Goal: Task Accomplishment & Management: Manage account settings

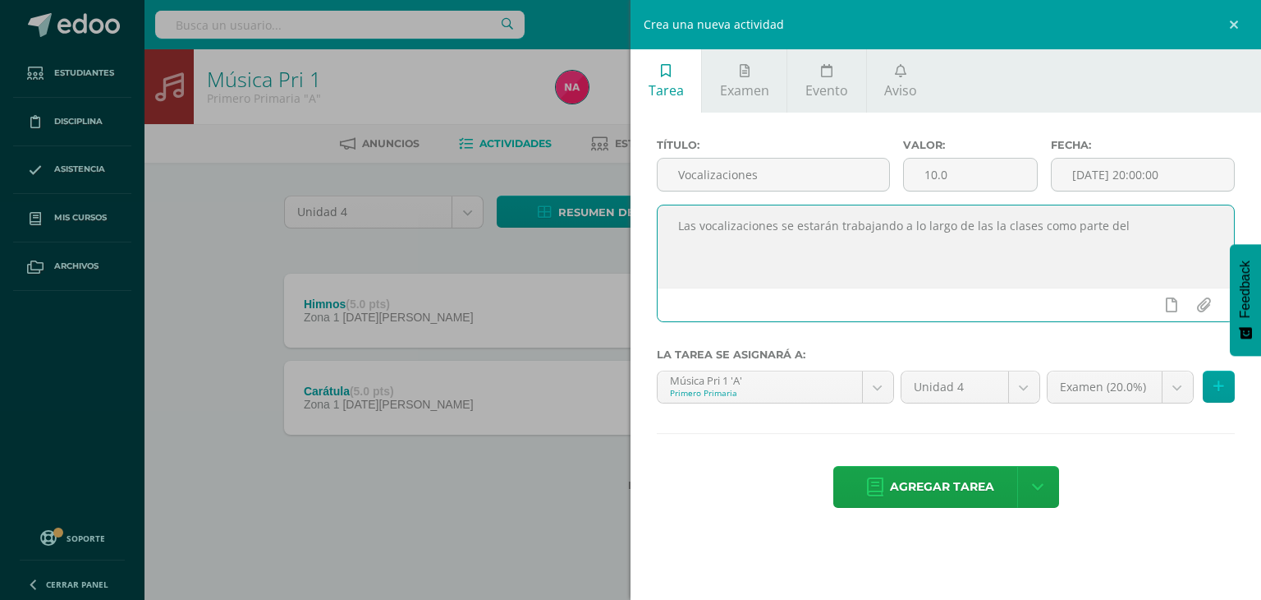
click at [446, 512] on div "Crea una nueva actividad Tarea Examen Evento Aviso Título: Vocalizaciones Valor…" at bounding box center [630, 300] width 1261 height 600
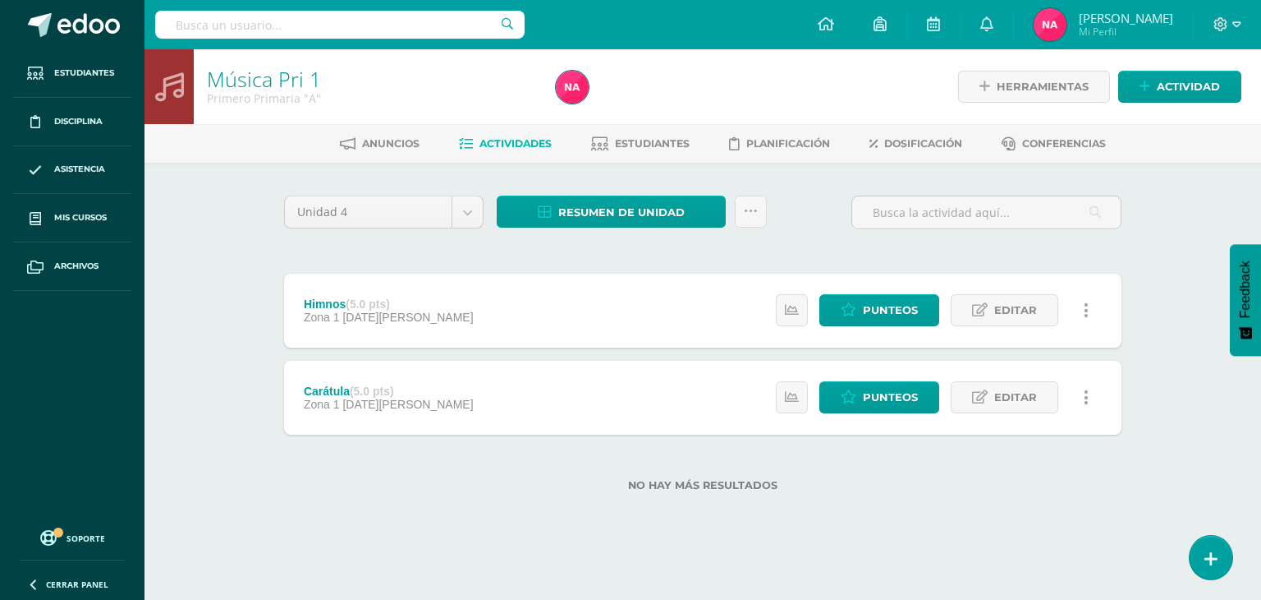
click at [577, 517] on div "Unidad 4 Unidad 1 Unidad 2 Unidad 3 Unidad 4 Resumen de unidad Descargar como H…" at bounding box center [702, 353] width 903 height 381
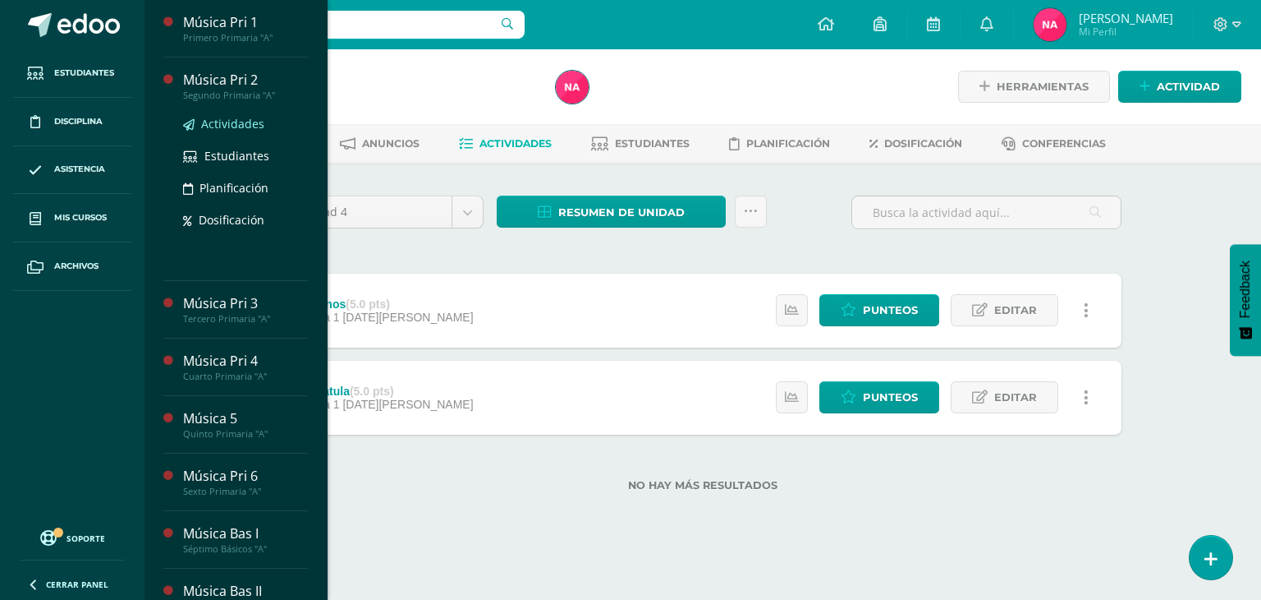
click at [242, 129] on span "Actividades" at bounding box center [232, 124] width 63 height 16
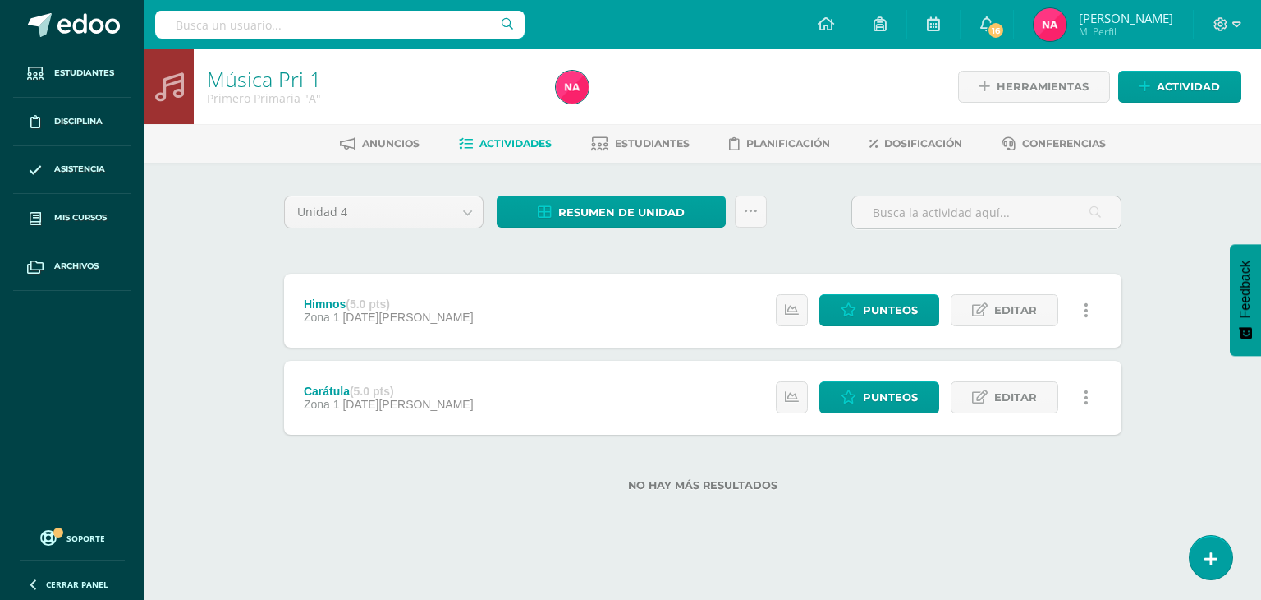
click at [555, 290] on div "Himnos (5.0 pts) Zona 1 12 de Agosto Estatus de Actividad: 6 Estudiantes sin ca…" at bounding box center [703, 310] width 838 height 74
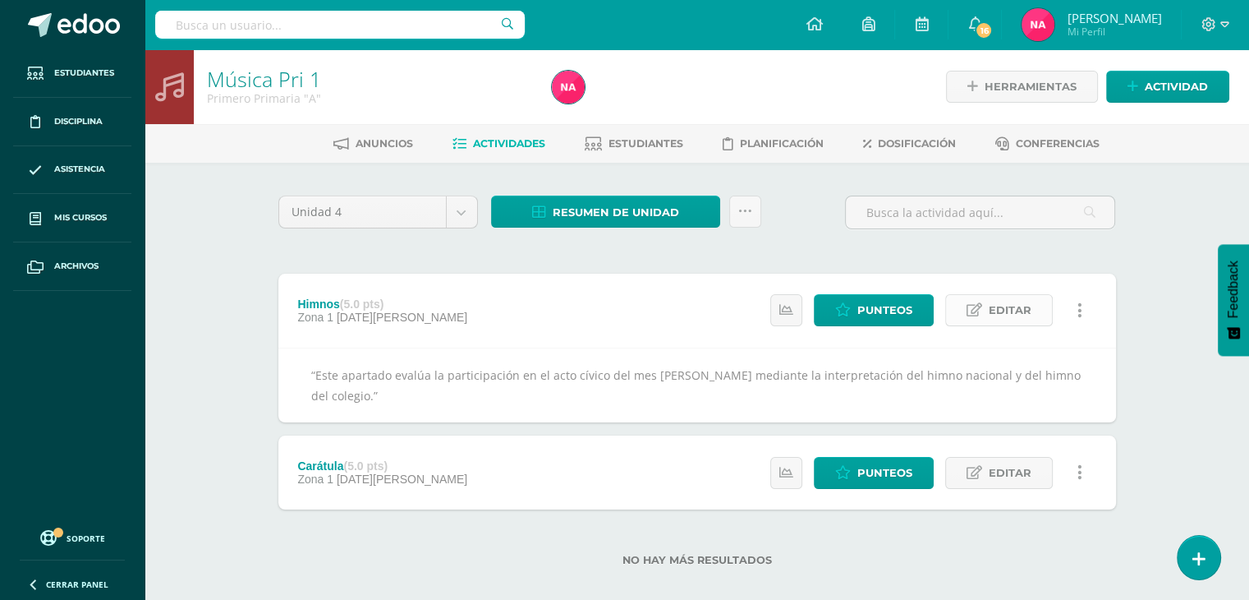
click at [969, 319] on link "Editar" at bounding box center [999, 310] width 108 height 32
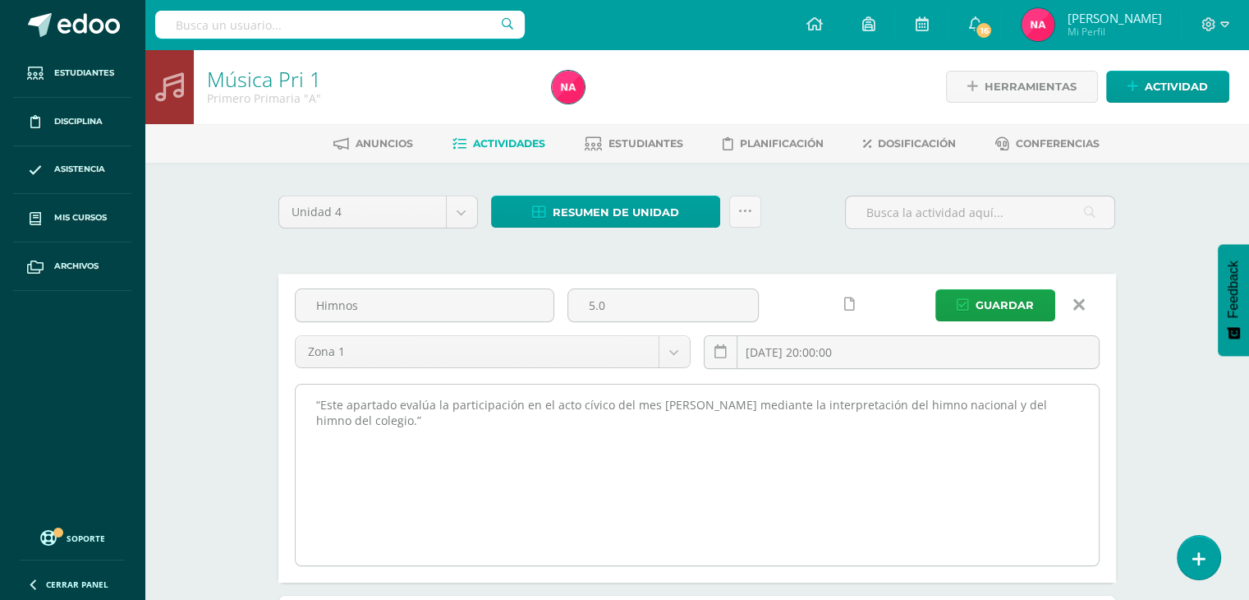
drag, startPoint x: 403, startPoint y: 415, endPoint x: 308, endPoint y: 402, distance: 96.2
click at [308, 402] on textarea "“Este apartado evalúa la participación en el acto cívico del mes [PERSON_NAME] …" at bounding box center [697, 474] width 803 height 181
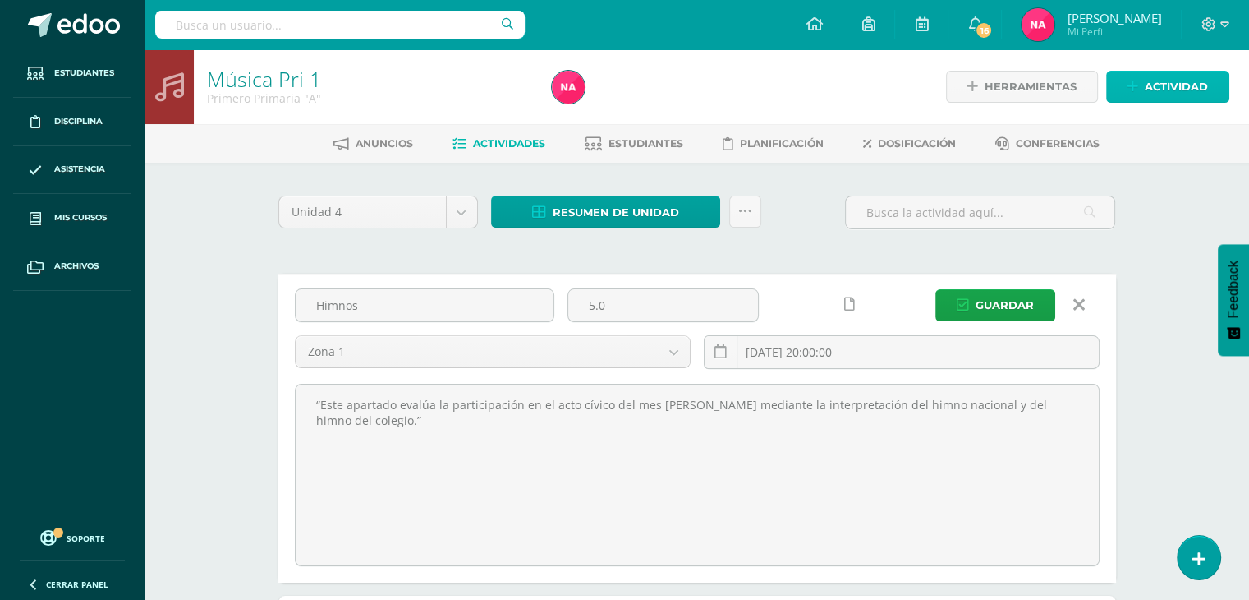
click at [1212, 84] on link "Actividad" at bounding box center [1167, 87] width 123 height 32
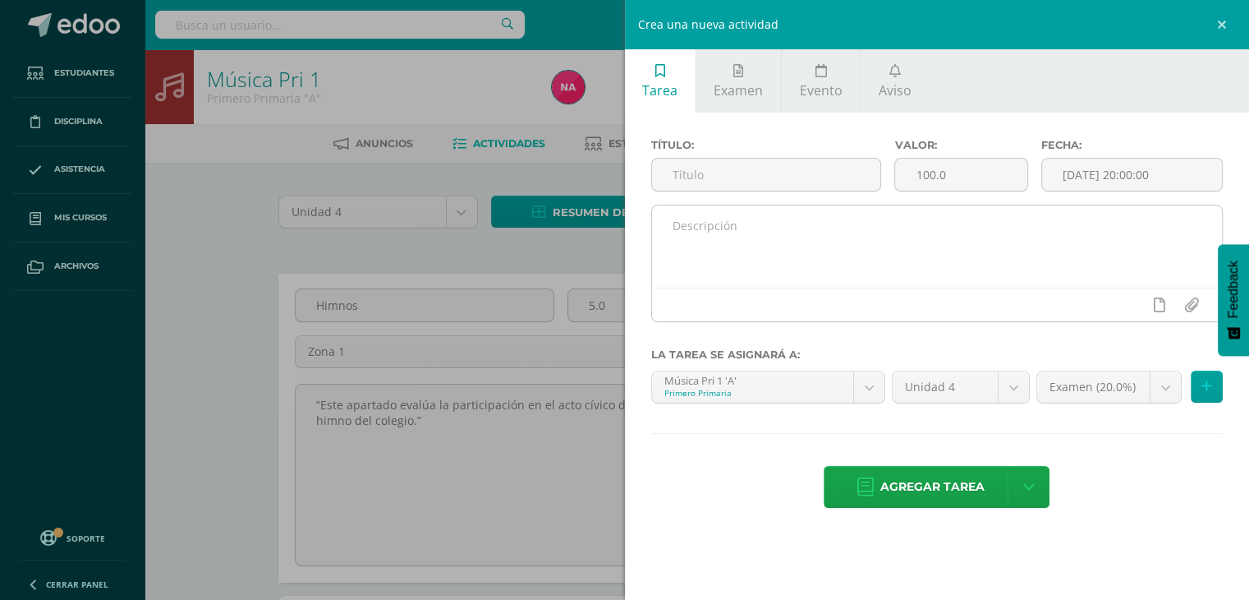
click at [728, 234] on textarea at bounding box center [937, 246] width 571 height 82
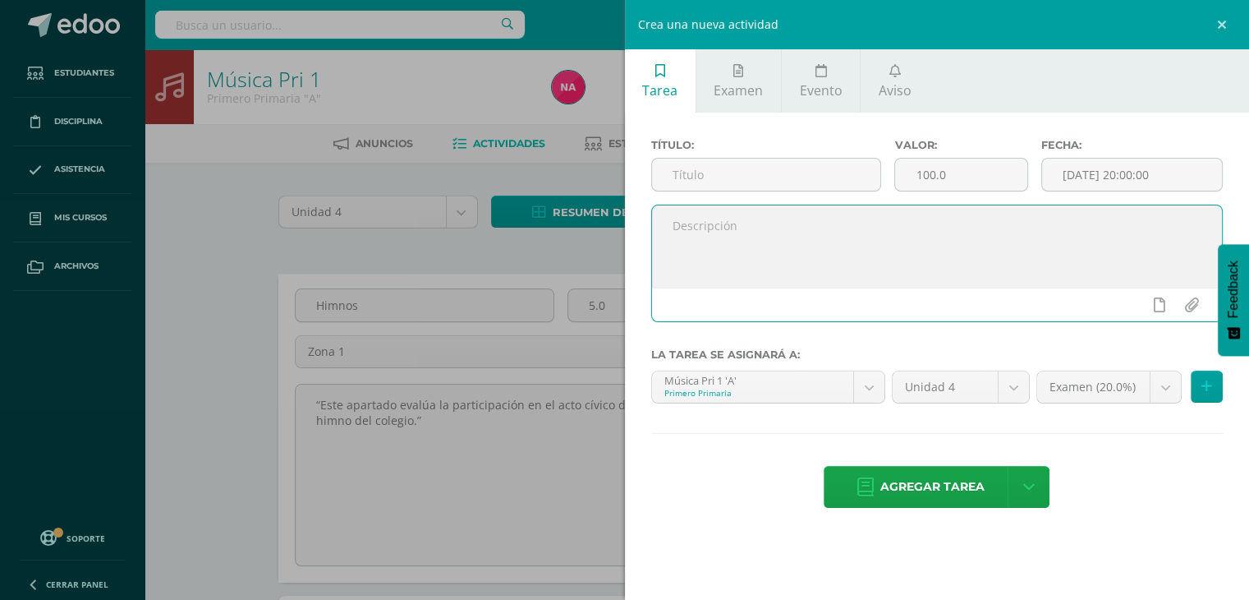
paste textarea "“Este apartado evalúa la participación en el acto cívico del mes [PERSON_NAME] …"
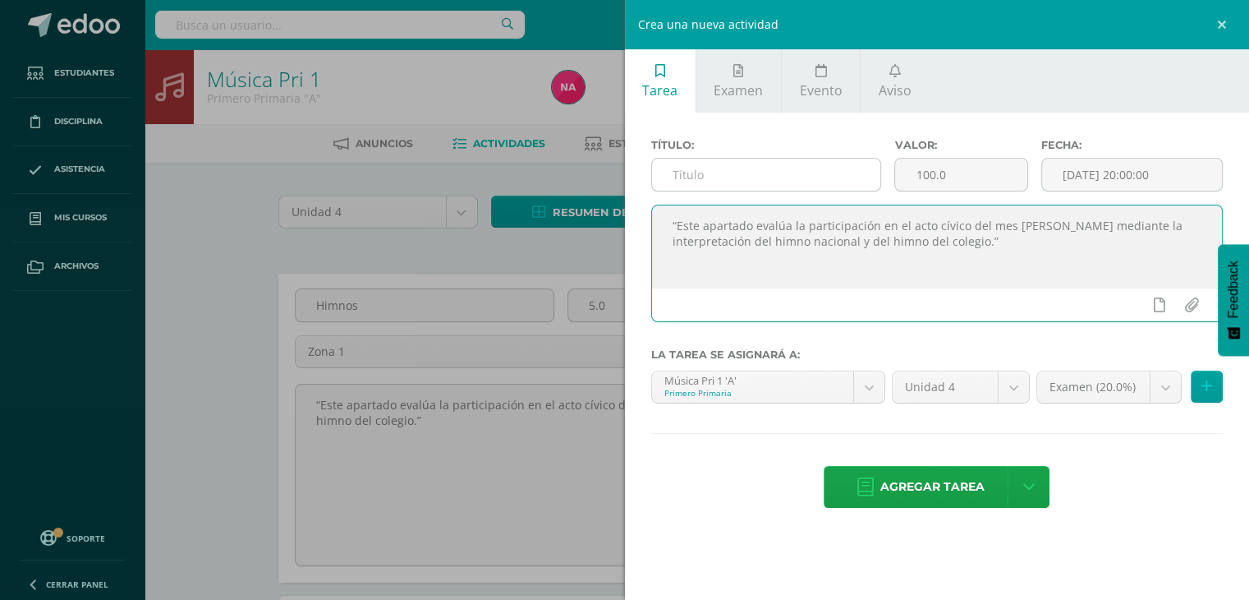
type textarea "“Este apartado evalúa la participación en el acto cívico del mes [PERSON_NAME] …"
click at [722, 166] on input "text" at bounding box center [766, 175] width 229 height 32
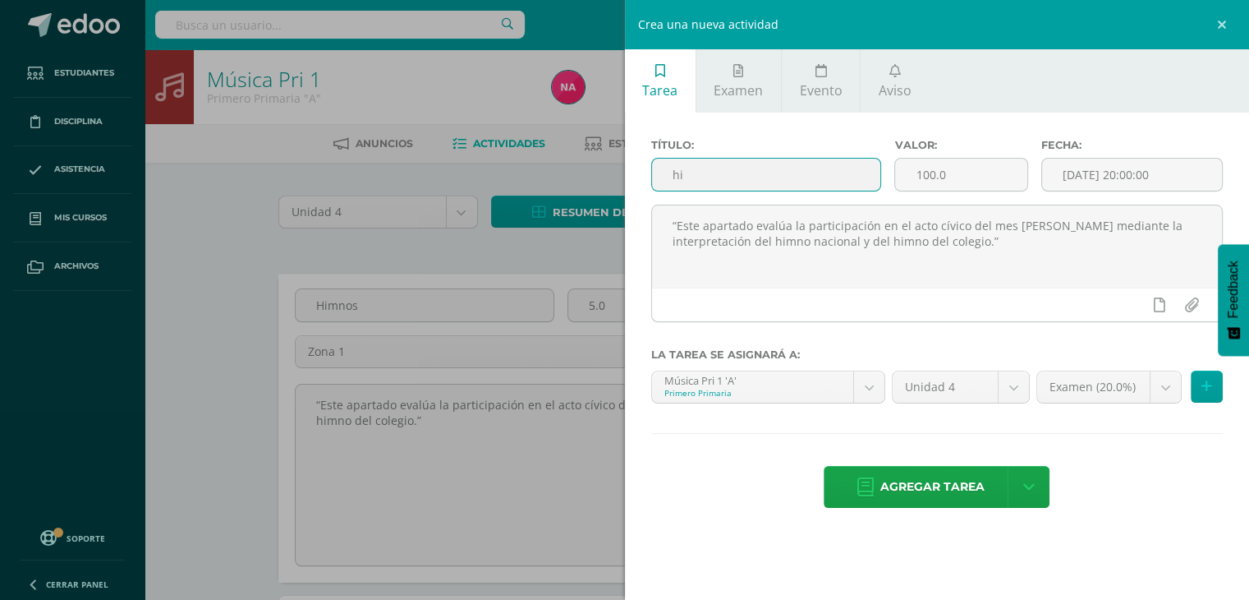
type input "h"
type input "Himnos"
click at [932, 174] on input "100.0" at bounding box center [960, 175] width 131 height 32
type input "5.0"
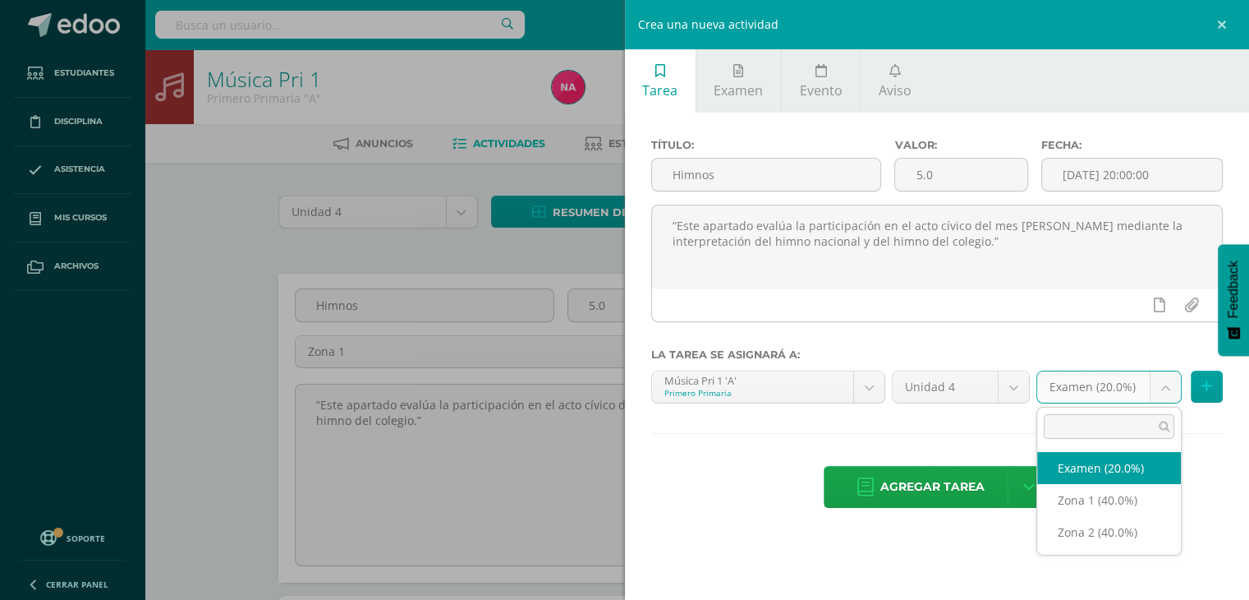
click at [1094, 395] on body "Estudiantes Disciplina Asistencia Mis cursos Archivos Soporte Ayuda Reportar un…" at bounding box center [624, 389] width 1249 height 779
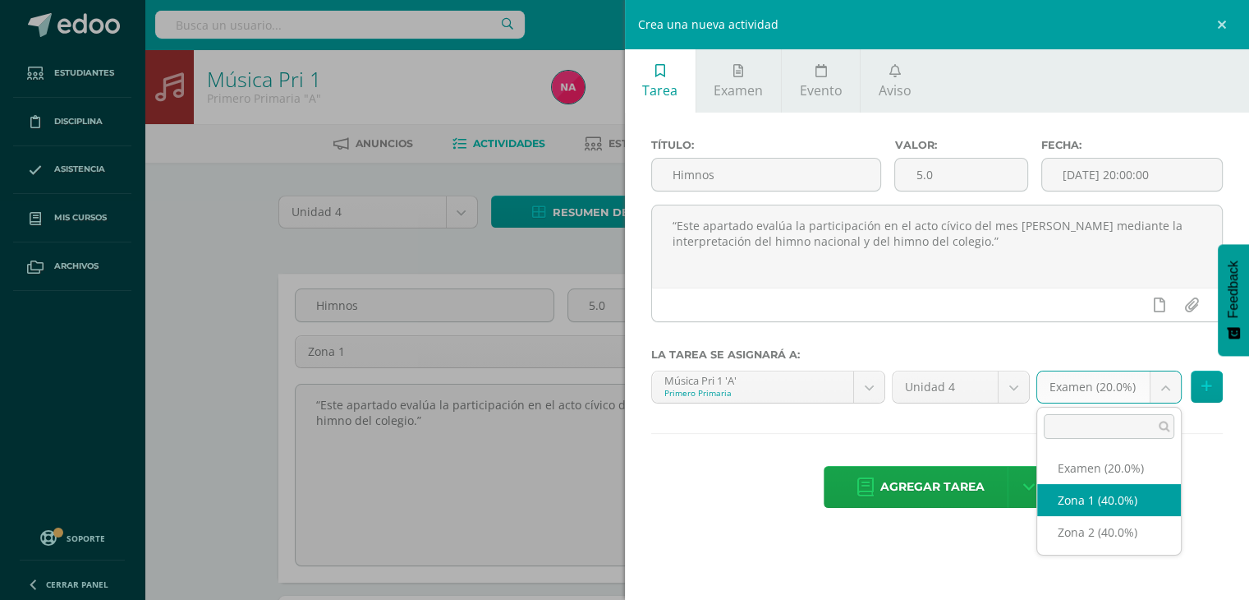
select select "29552"
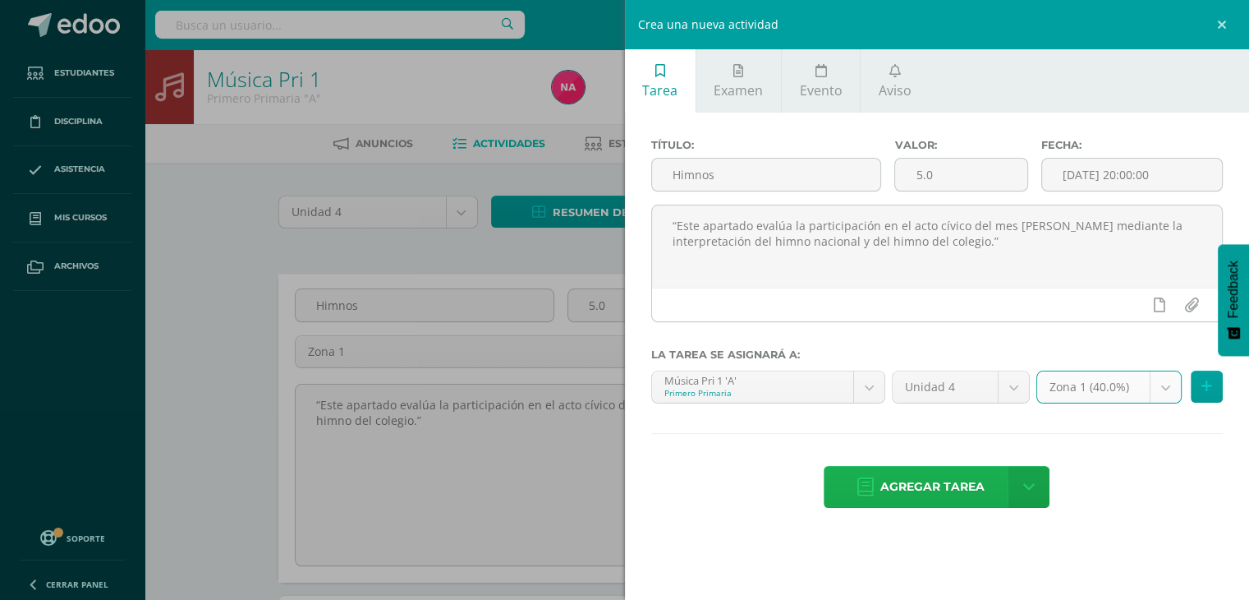
click at [914, 497] on span "Agregar tarea" at bounding box center [932, 486] width 104 height 40
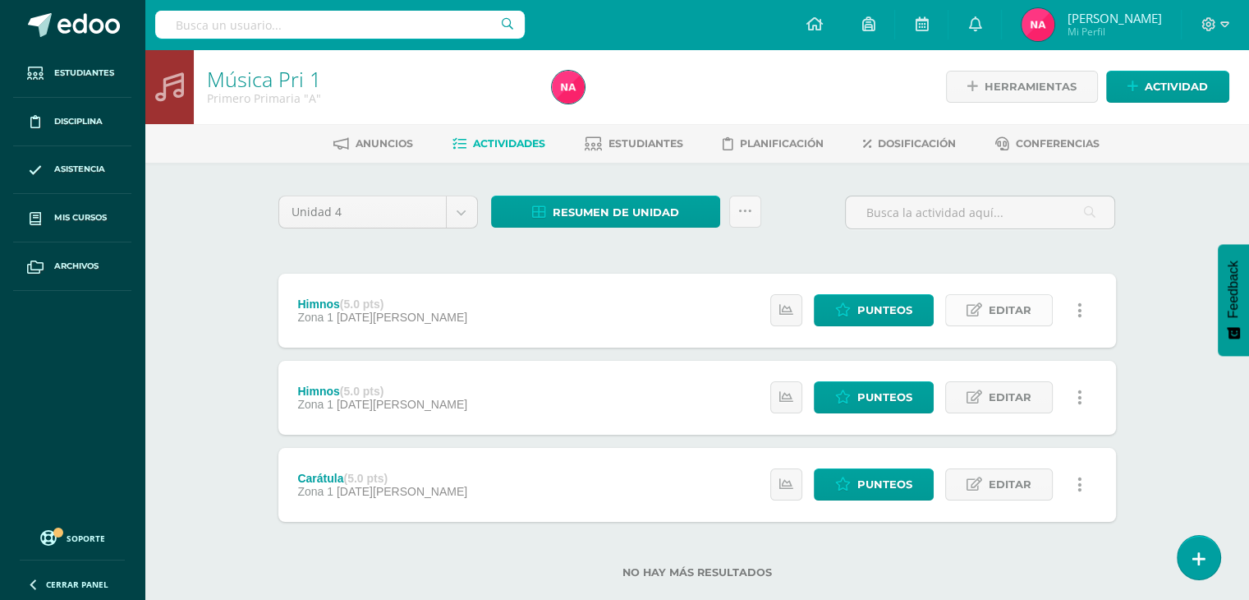
click at [1031, 312] on span "Editar" at bounding box center [1010, 310] width 43 height 30
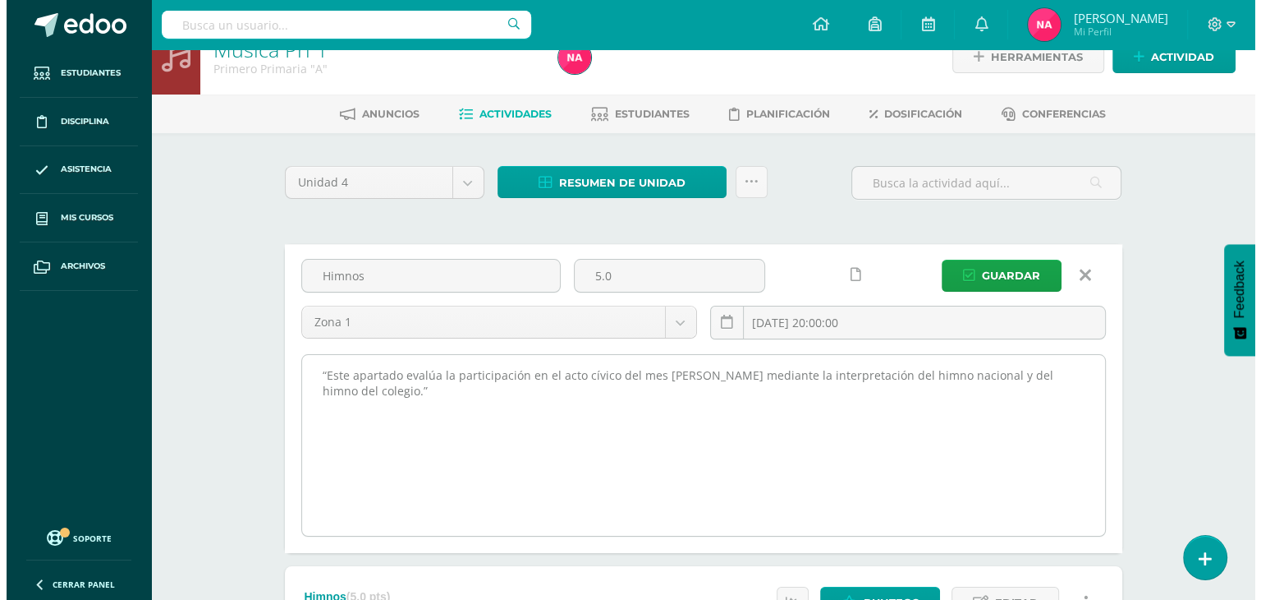
scroll to position [28, 0]
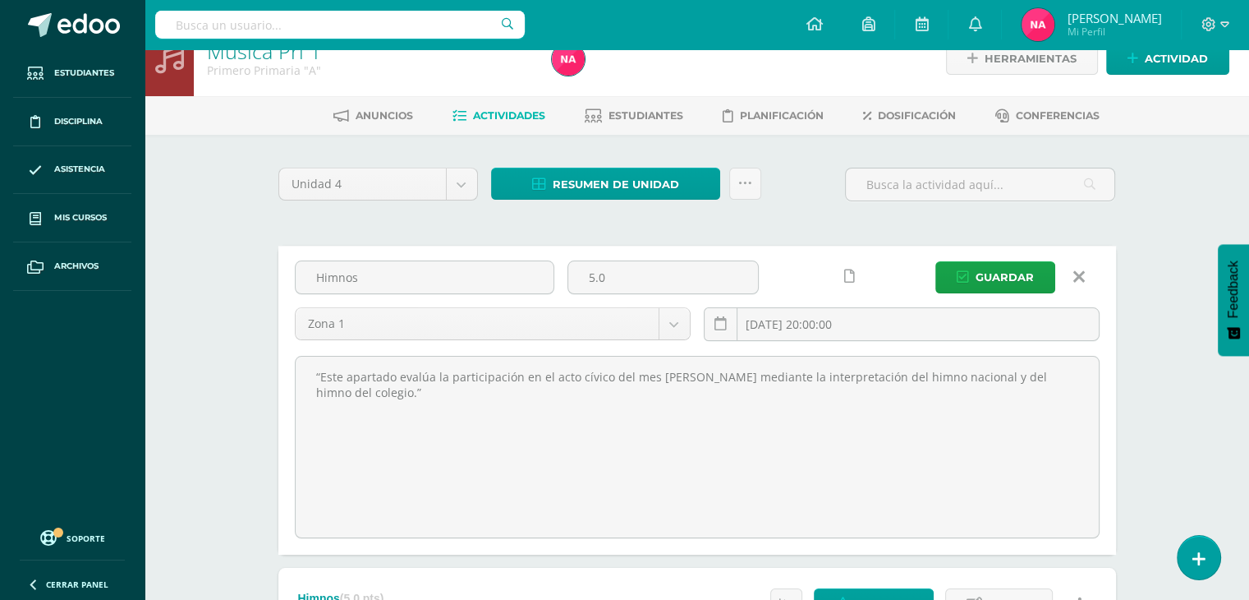
click at [1083, 273] on icon at bounding box center [1078, 277] width 11 height 18
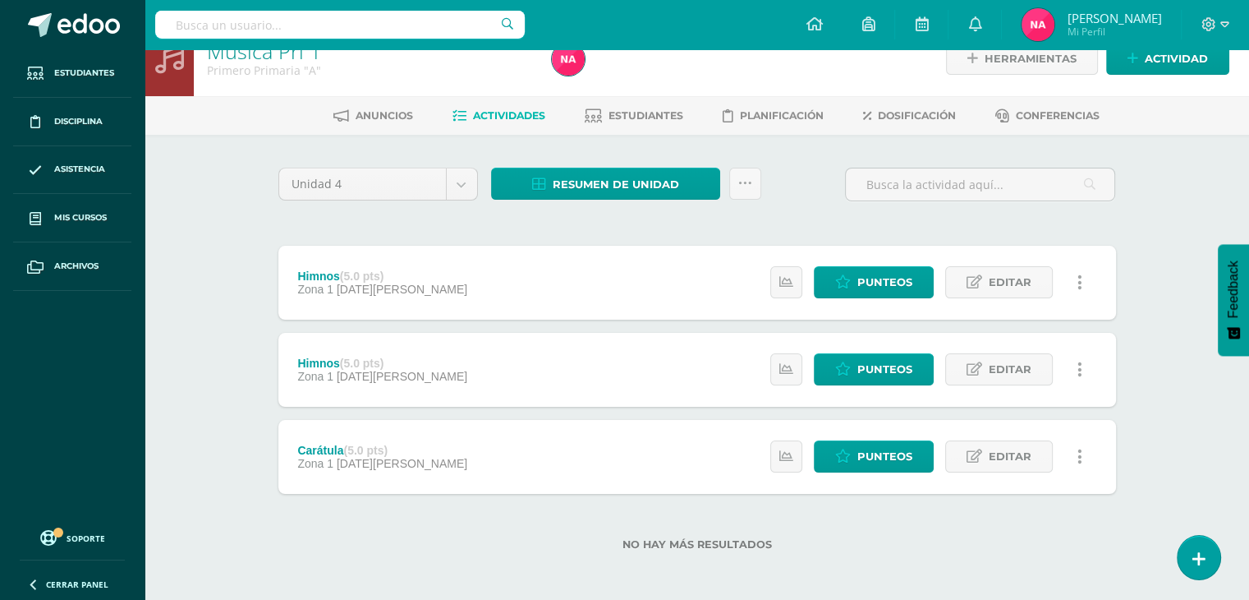
click at [1087, 281] on link at bounding box center [1080, 282] width 32 height 32
click at [1104, 474] on div "Estatus de Actividad: 6 Estudiantes sin calificar 0 Estudiantes con cero Media …" at bounding box center [931, 457] width 370 height 74
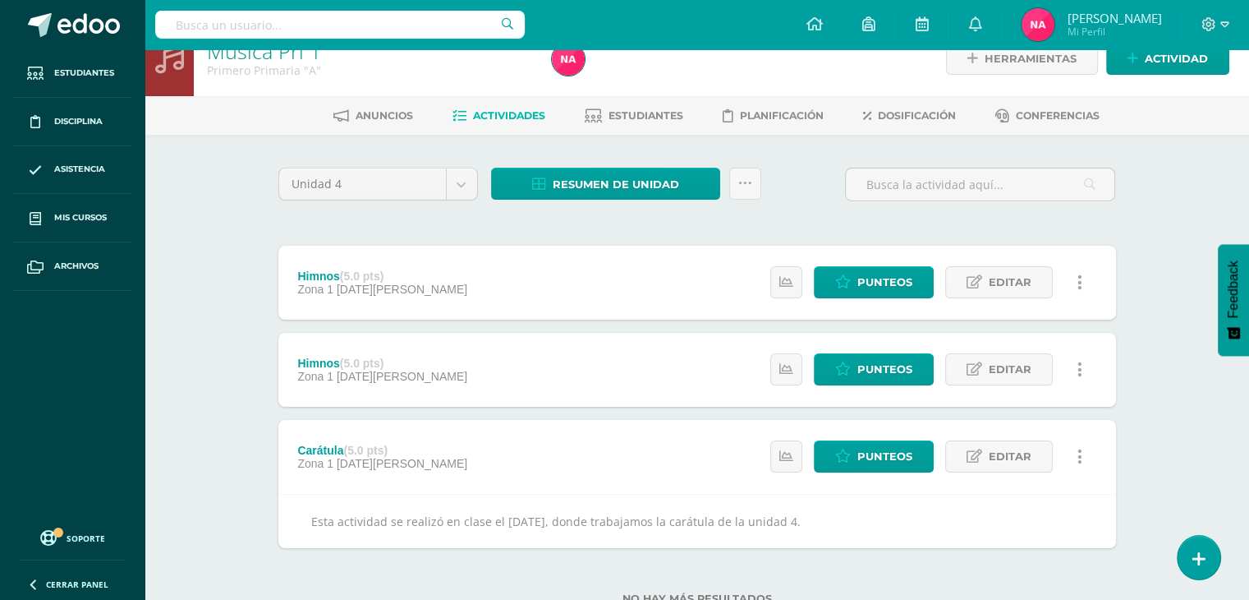
click at [1081, 451] on icon at bounding box center [1079, 457] width 5 height 18
click at [1031, 554] on link "Eliminar" at bounding box center [1050, 560] width 168 height 25
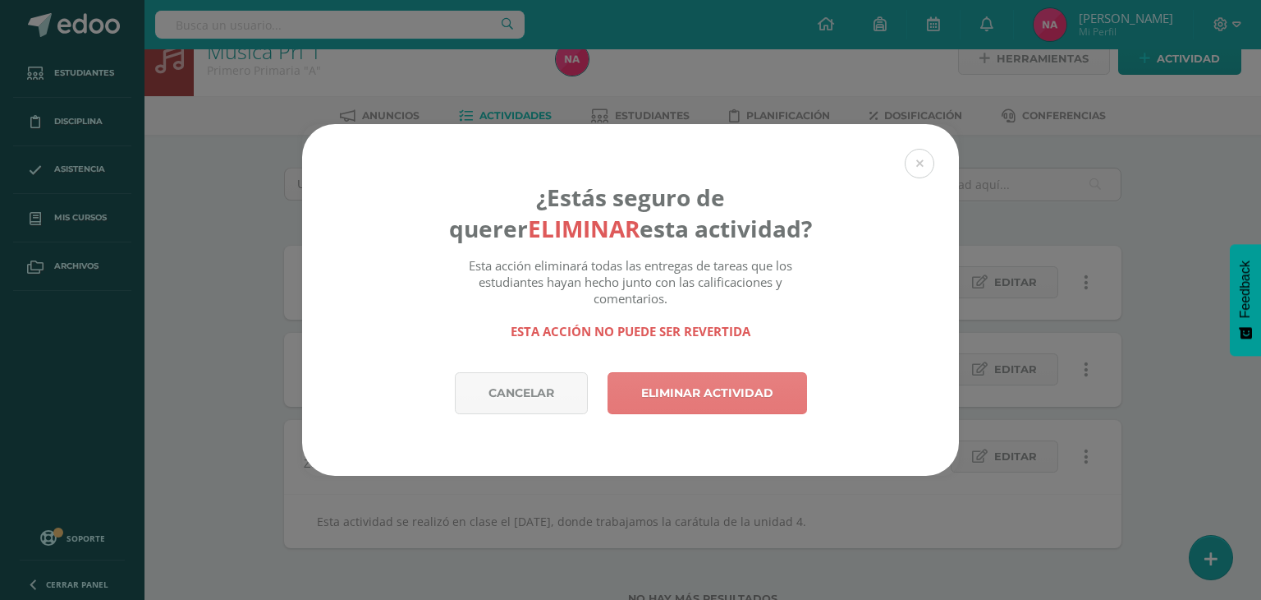
click at [743, 393] on link "Eliminar actividad" at bounding box center [708, 393] width 200 height 42
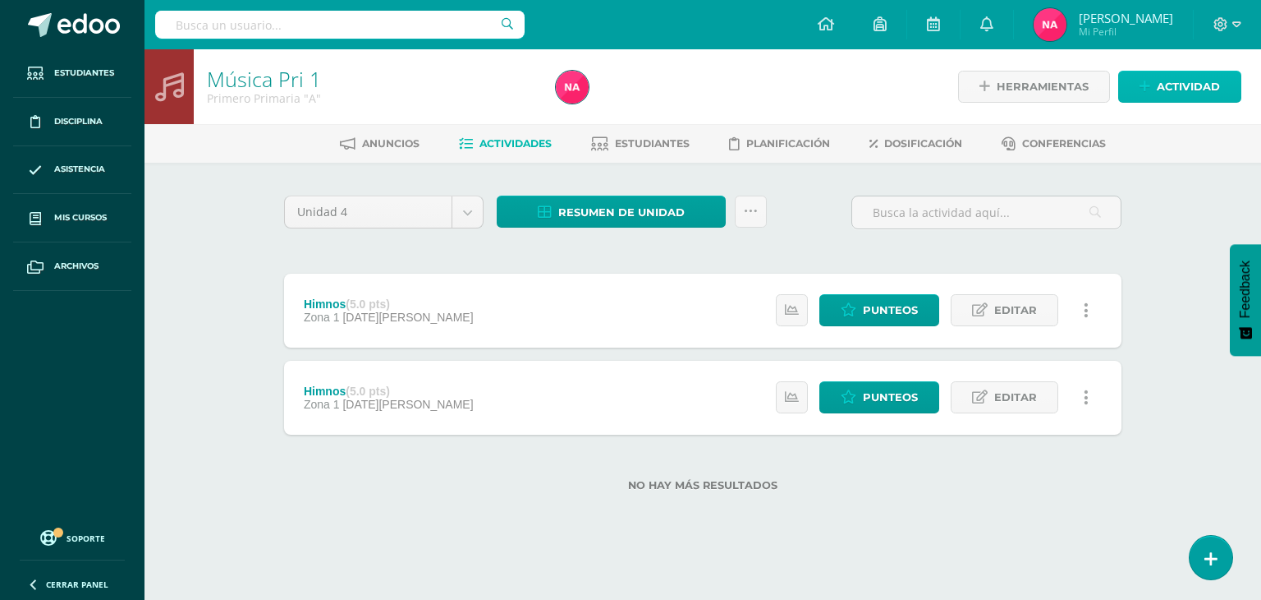
click at [1173, 88] on span "Actividad" at bounding box center [1188, 86] width 63 height 30
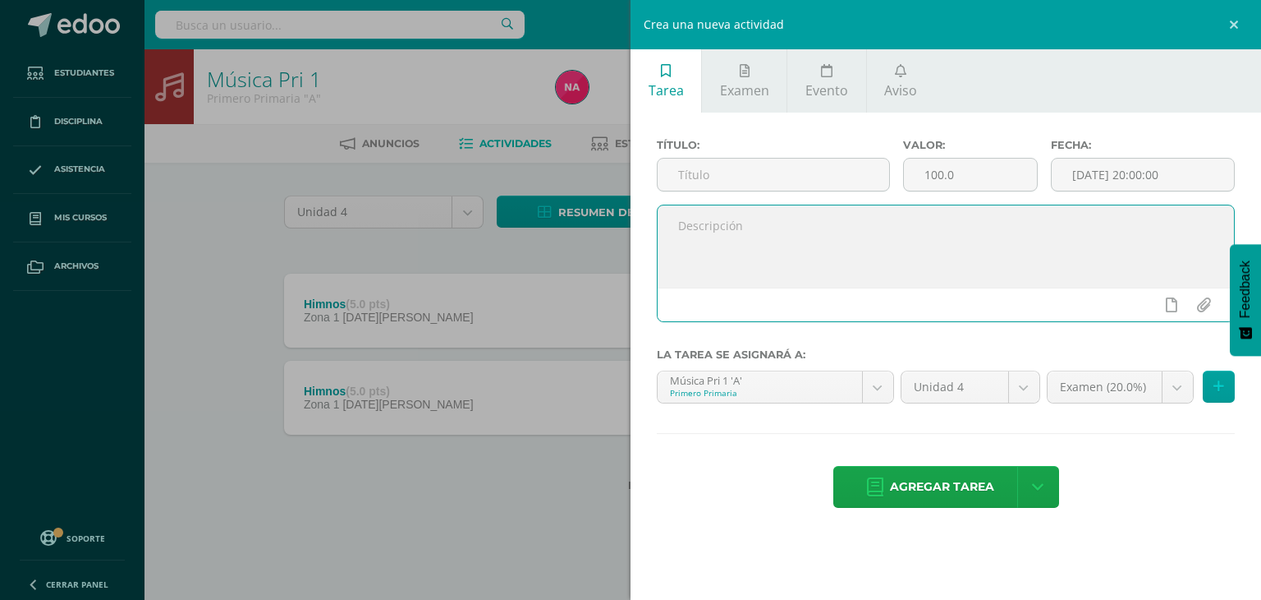
click at [811, 251] on textarea at bounding box center [946, 246] width 577 height 82
paste textarea "“Este apartado evalúa la participación en el acto cívico del mes [PERSON_NAME] …"
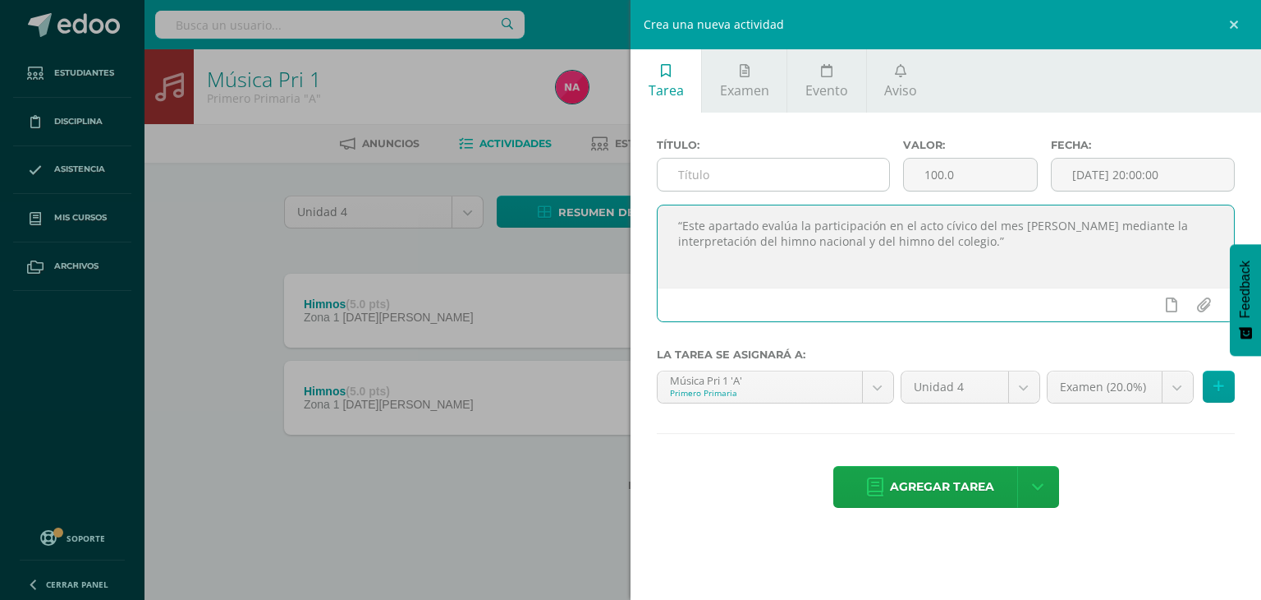
type textarea "“Este apartado evalúa la participación en el acto cívico del mes [PERSON_NAME] …"
click at [784, 177] on input "text" at bounding box center [774, 175] width 232 height 32
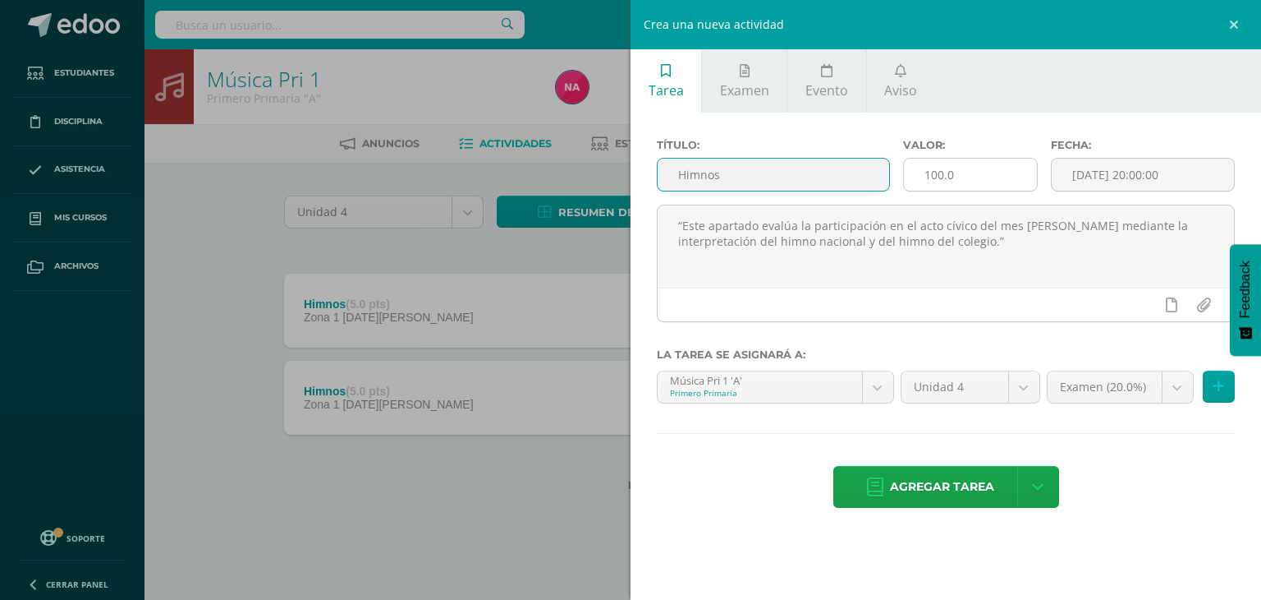
type input "Himnos"
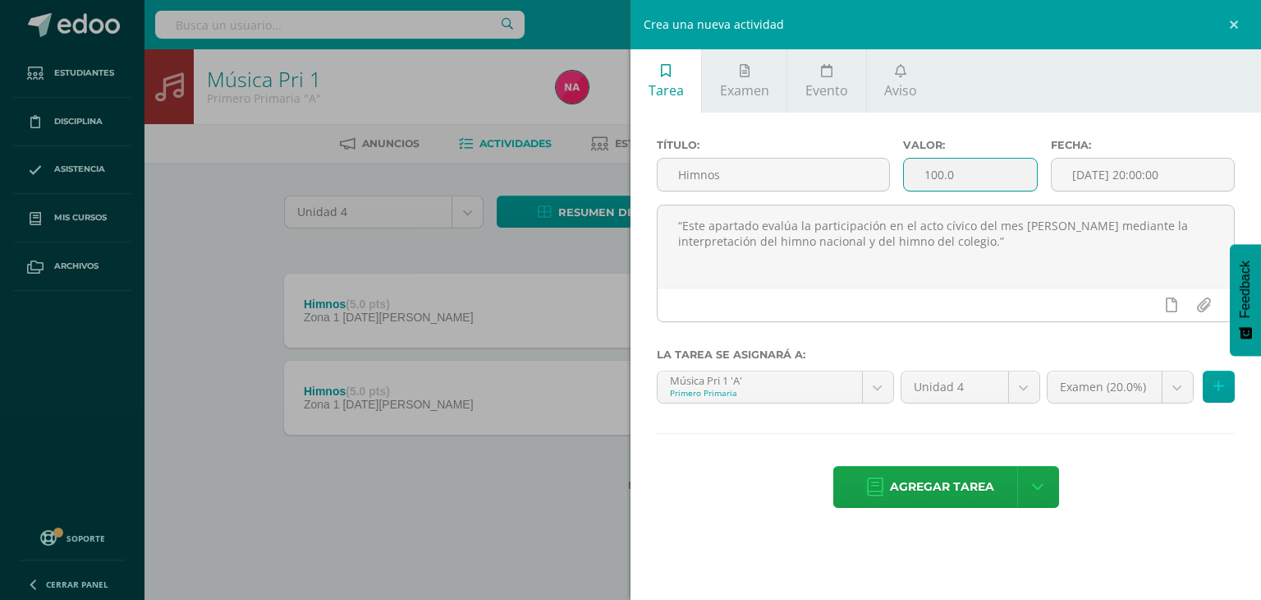
click at [935, 168] on input "100.0" at bounding box center [970, 175] width 133 height 32
type input "10.0"
click at [1154, 397] on body "La tarea Carátula fue eliminada exitosamente. Estudiantes Disciplina Asistencia…" at bounding box center [630, 272] width 1261 height 544
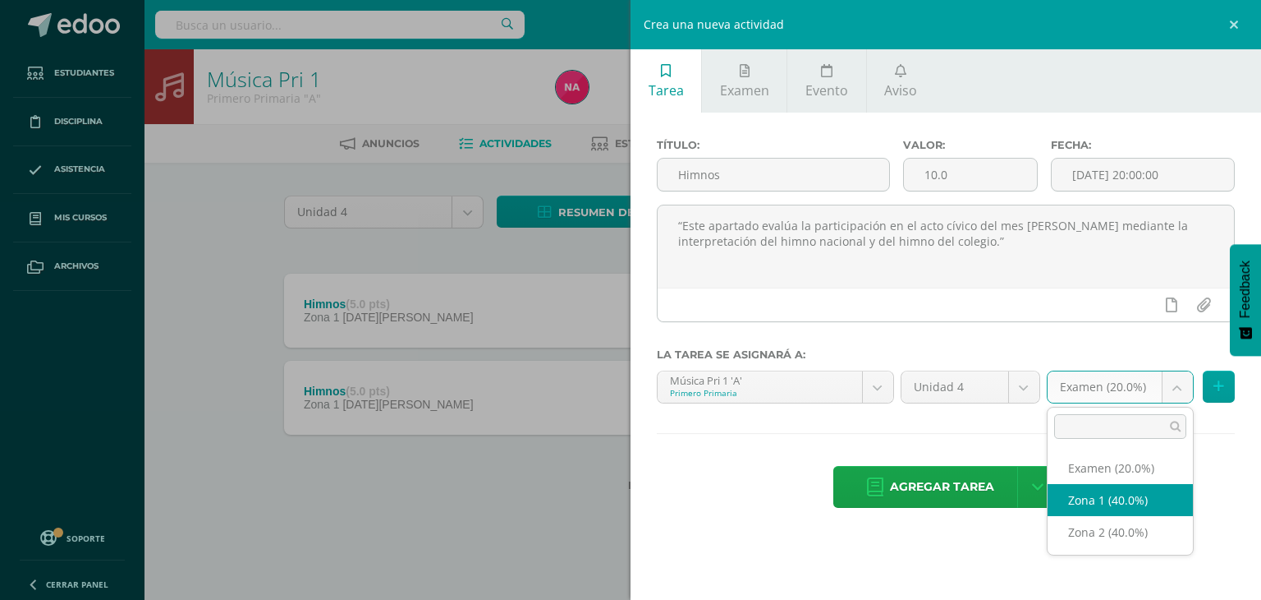
select select "29552"
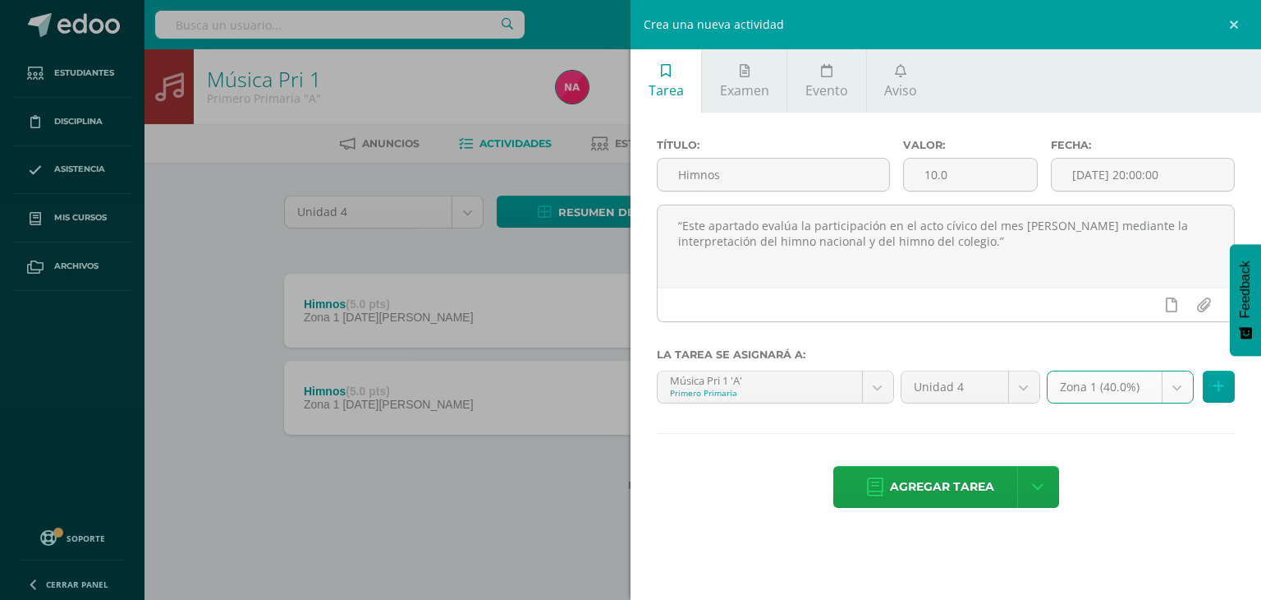
click at [848, 383] on body "La tarea Carátula fue eliminada exitosamente. Estudiantes Disciplina Asistencia…" at bounding box center [630, 272] width 1261 height 544
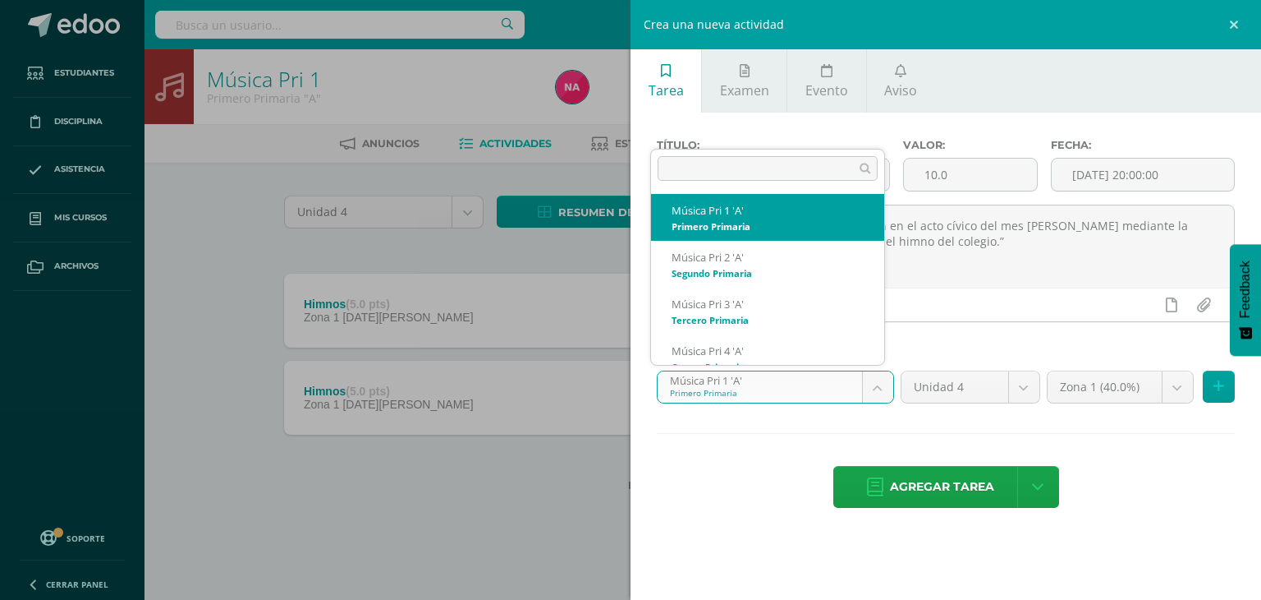
scroll to position [16, 0]
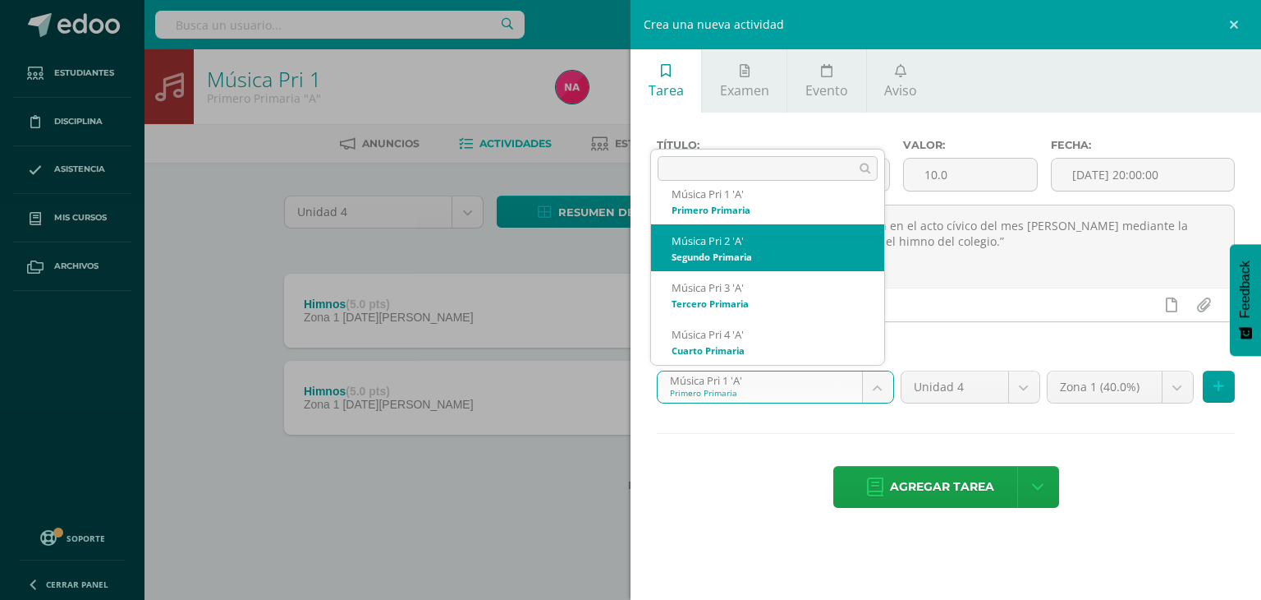
select select "21262"
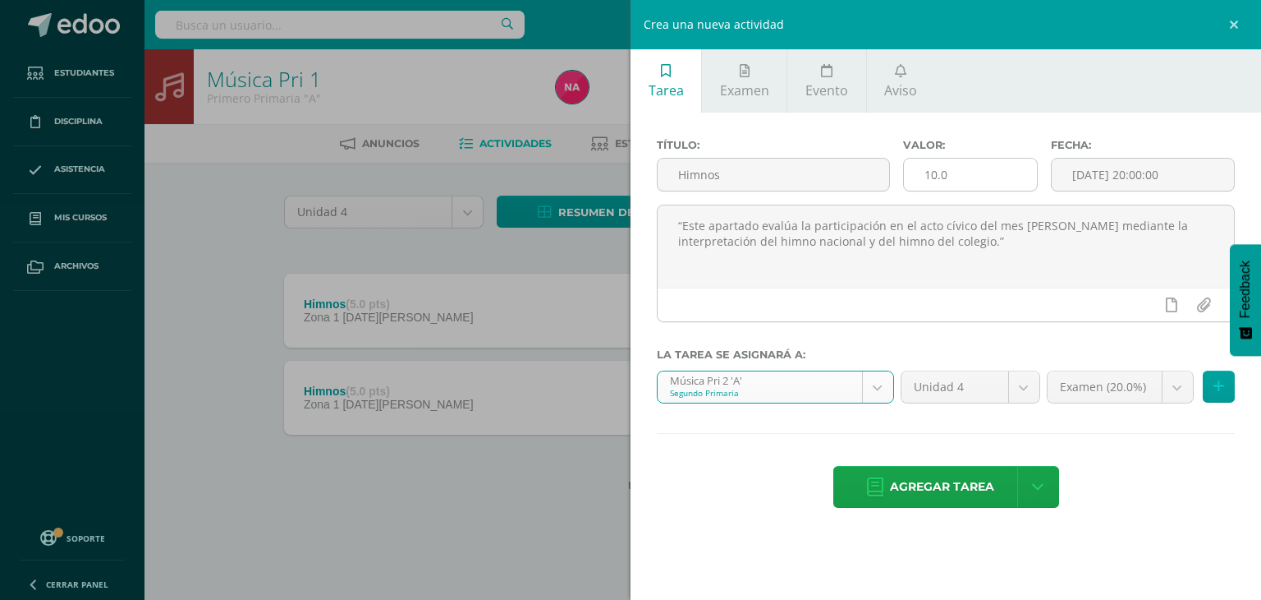
click at [931, 177] on input "10.0" at bounding box center [970, 175] width 133 height 32
type input "5.0"
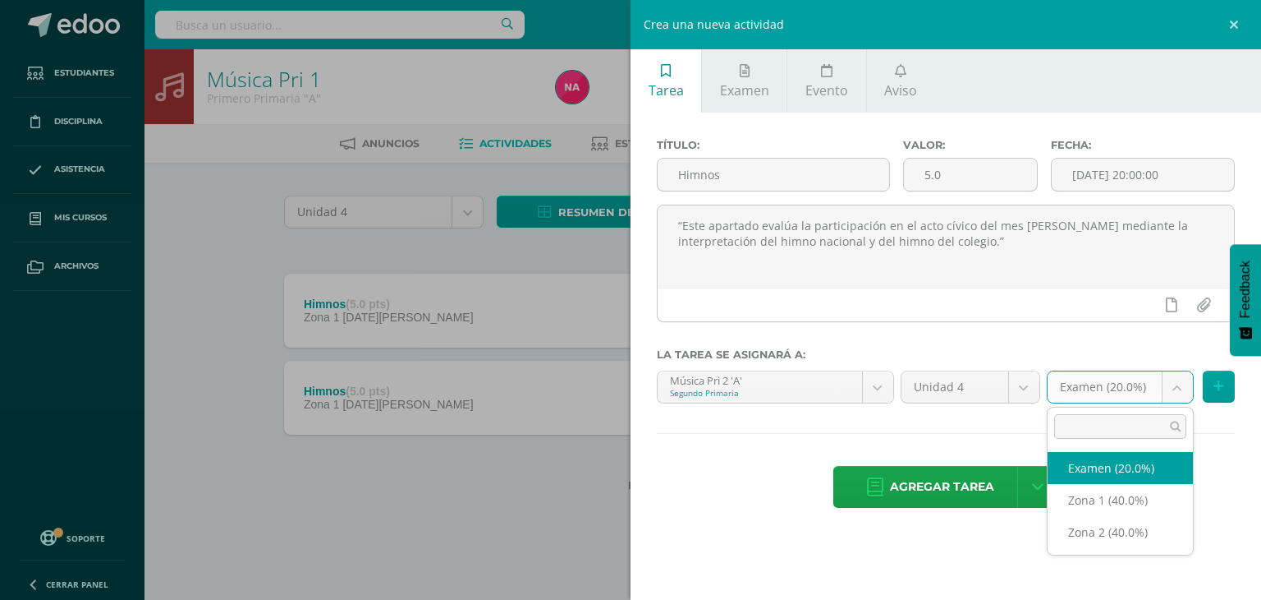
click at [1168, 385] on body "La tarea Carátula fue eliminada exitosamente. Estudiantes Disciplina Asistencia…" at bounding box center [630, 272] width 1261 height 544
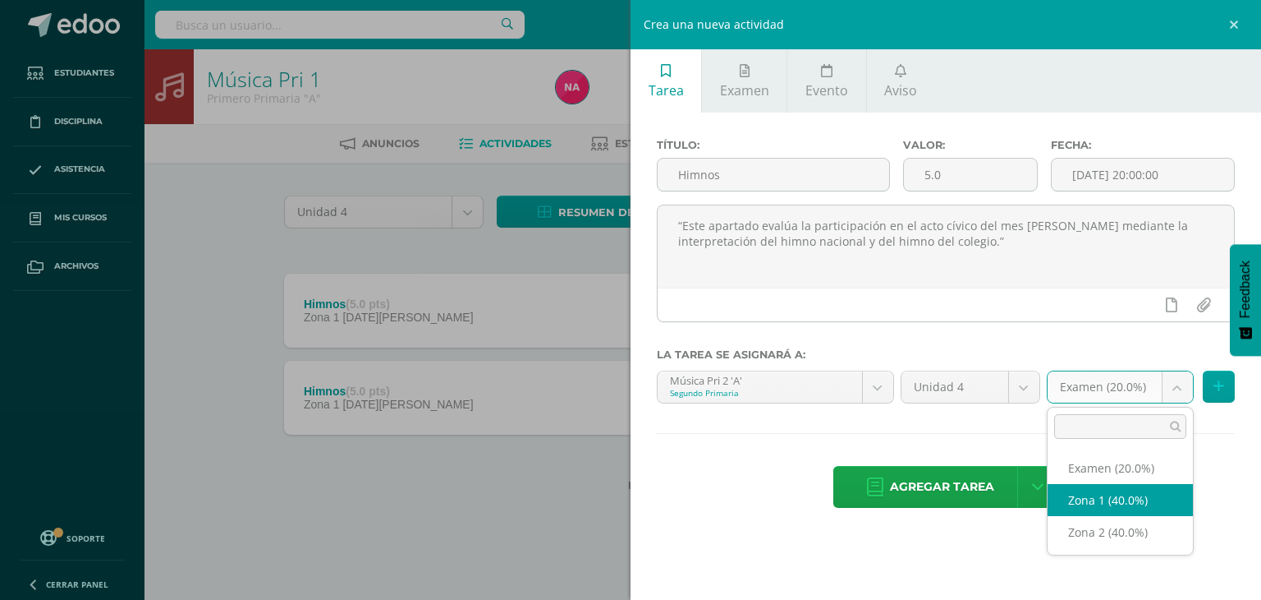
select select "29569"
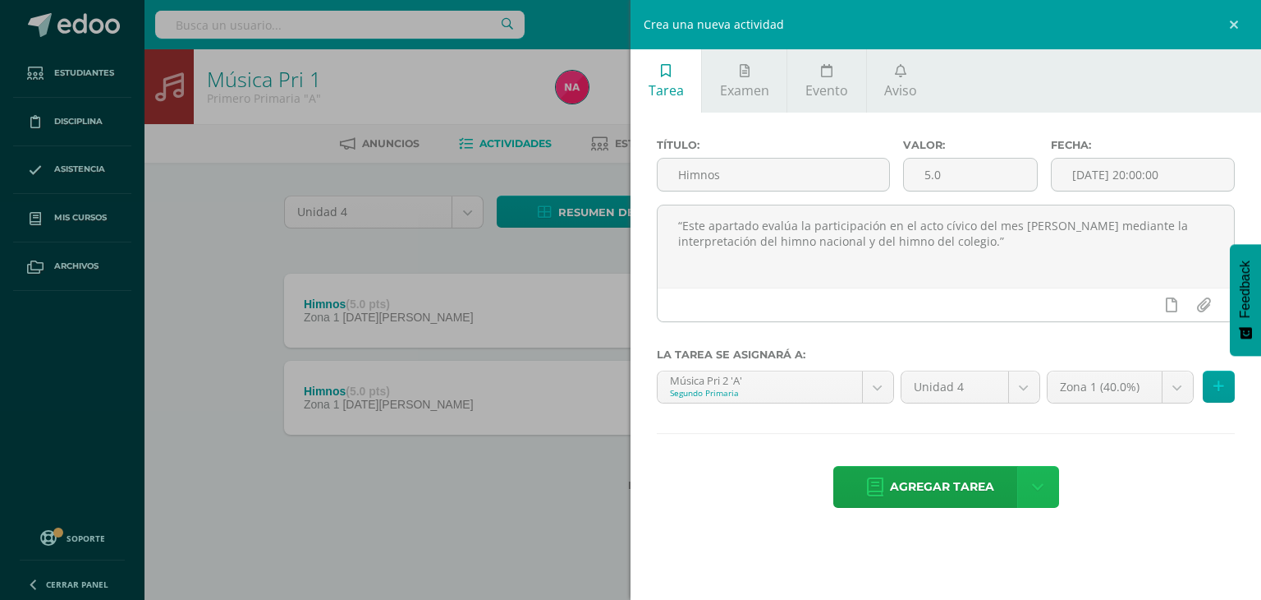
click at [1038, 493] on icon at bounding box center [1037, 487] width 11 height 18
click at [1021, 426] on link "Agregar tarea y ocultar" at bounding box center [1039, 425] width 178 height 25
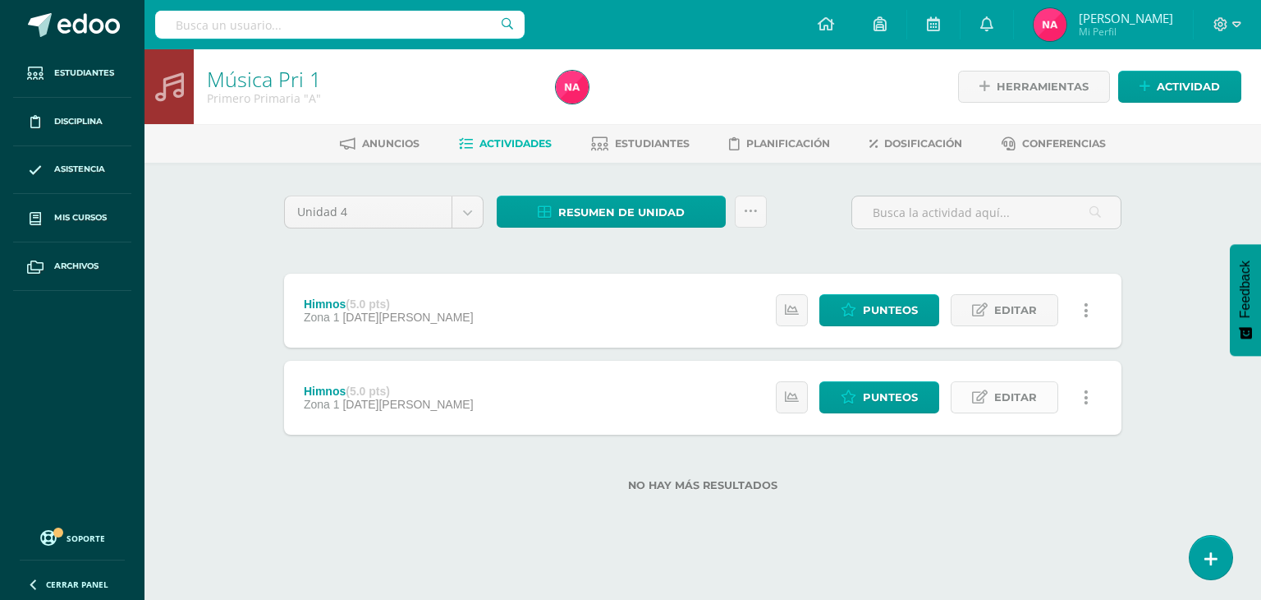
click at [1002, 391] on span "Editar" at bounding box center [1016, 397] width 43 height 30
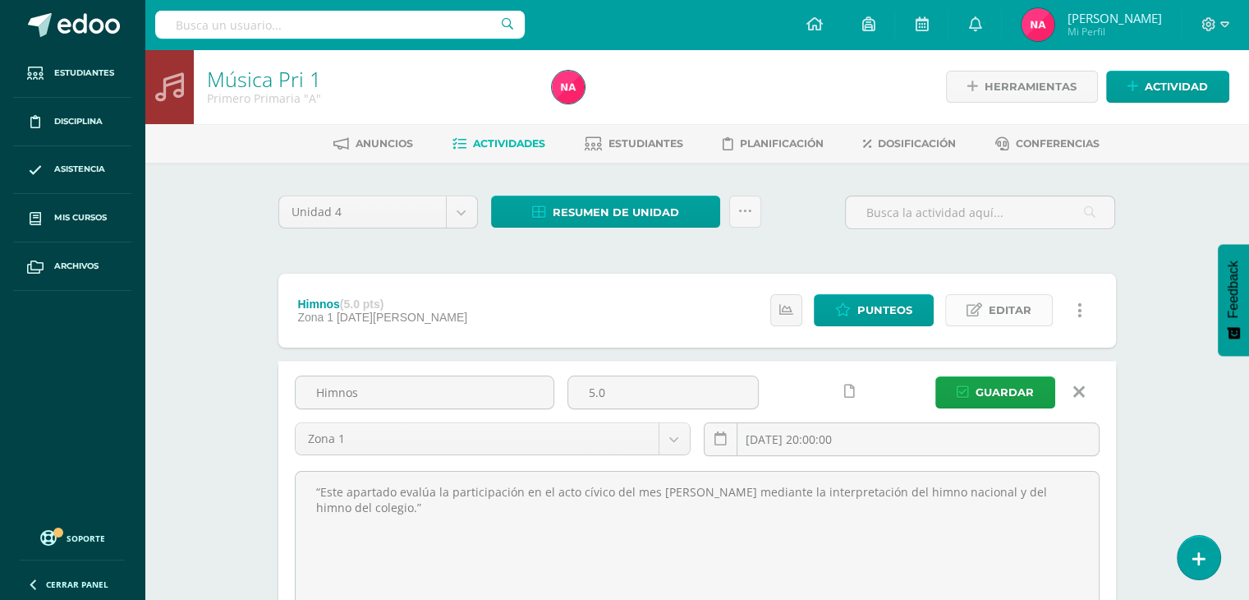
click at [980, 312] on icon at bounding box center [975, 310] width 16 height 14
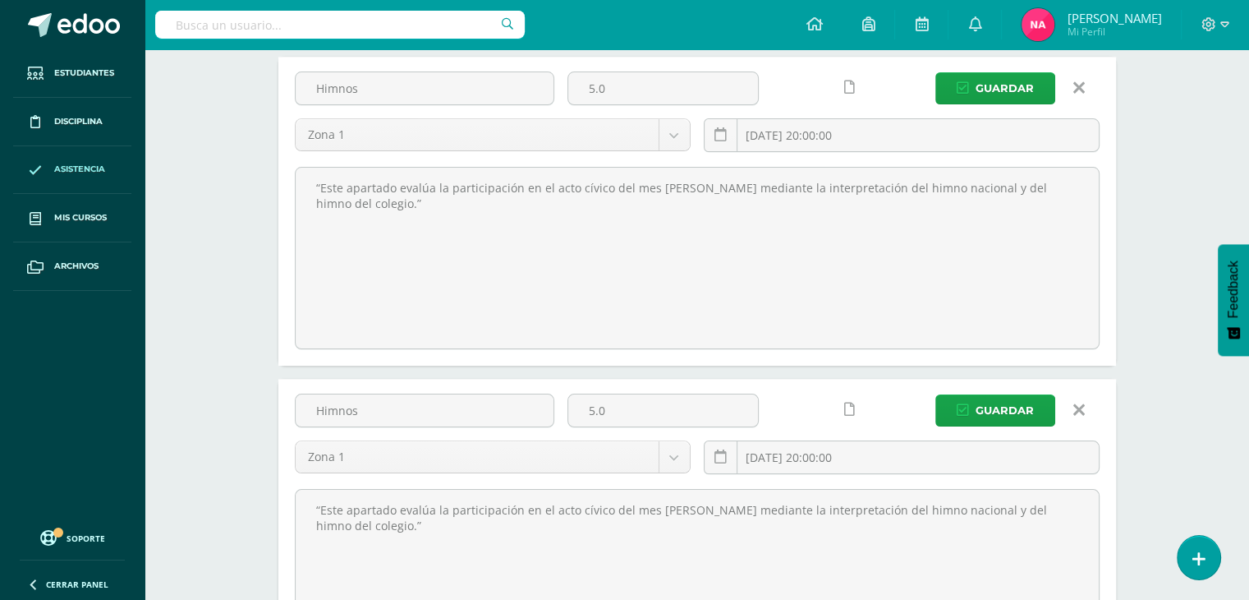
scroll to position [214, 0]
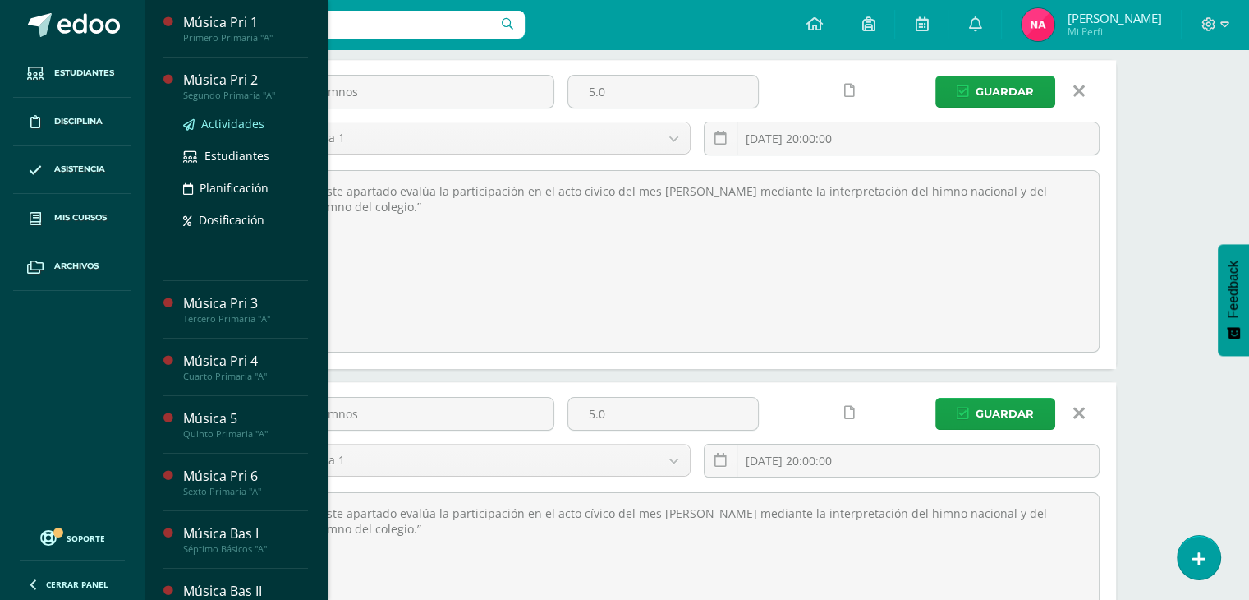
click at [235, 131] on span "Actividades" at bounding box center [232, 124] width 63 height 16
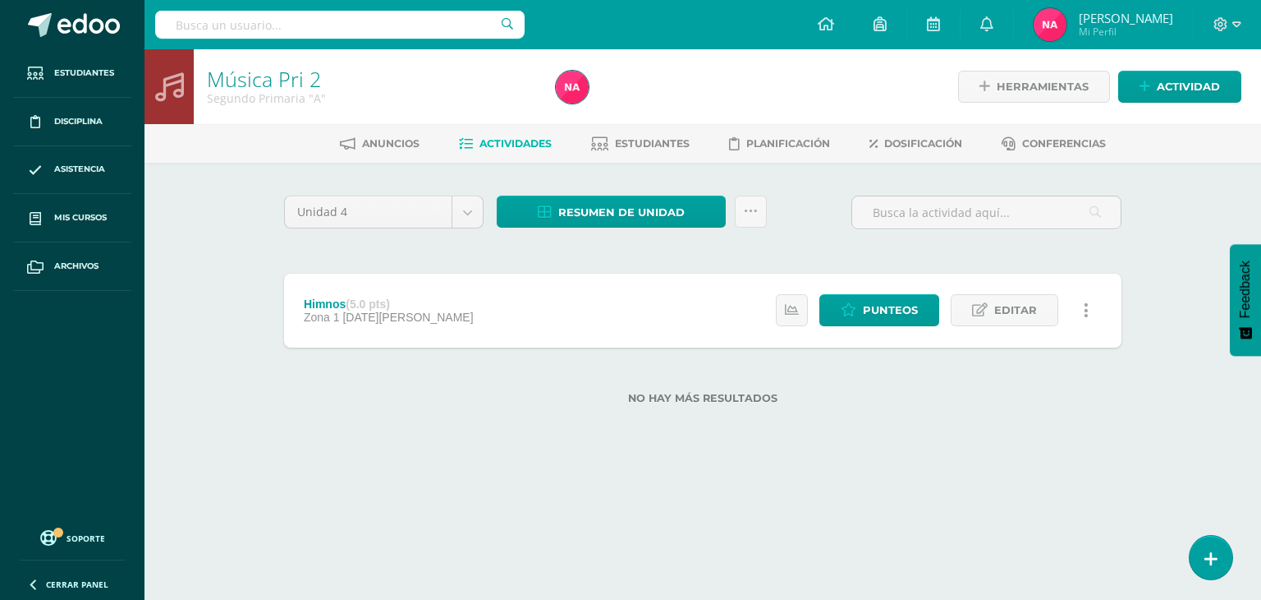
click at [590, 316] on div "Himnos (5.0 pts) Zona 1 [DATE][PERSON_NAME] Estatus de Actividad: 9 Estudiantes…" at bounding box center [703, 310] width 838 height 74
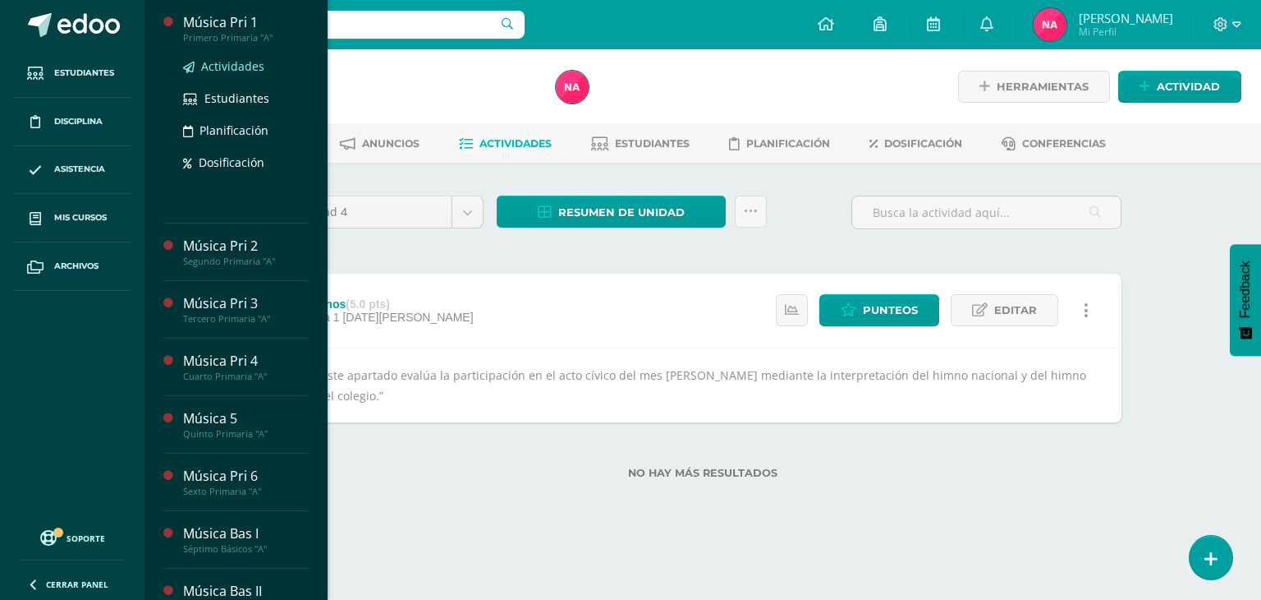
click at [230, 59] on span "Actividades" at bounding box center [232, 66] width 63 height 16
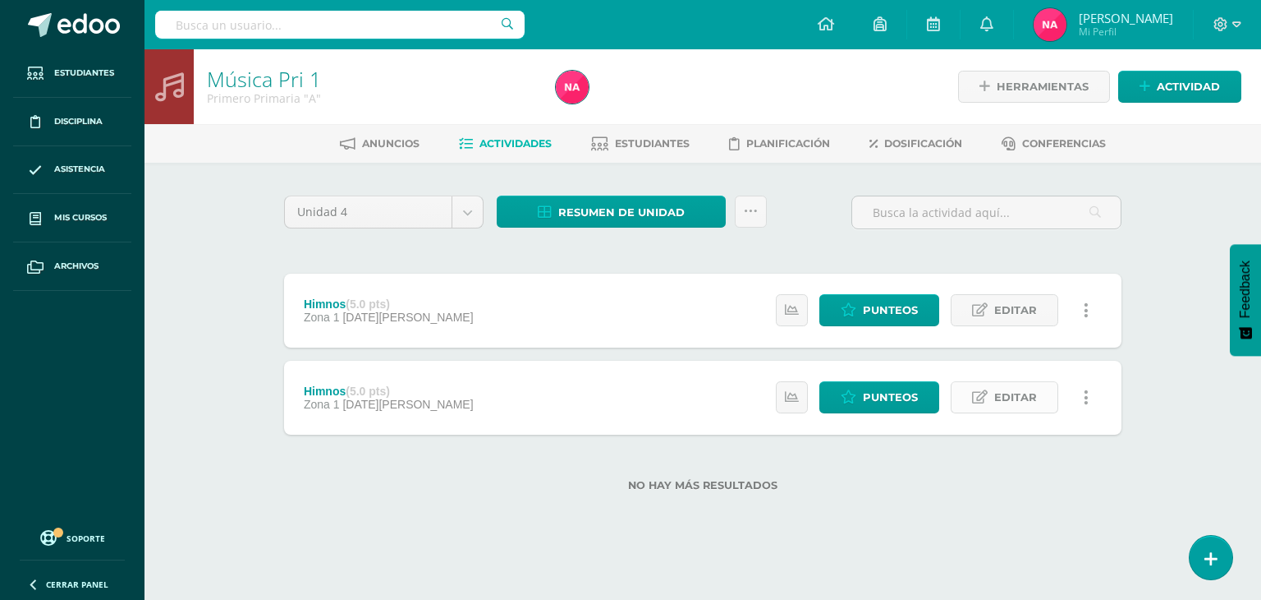
click at [1002, 397] on span "Editar" at bounding box center [1016, 397] width 43 height 30
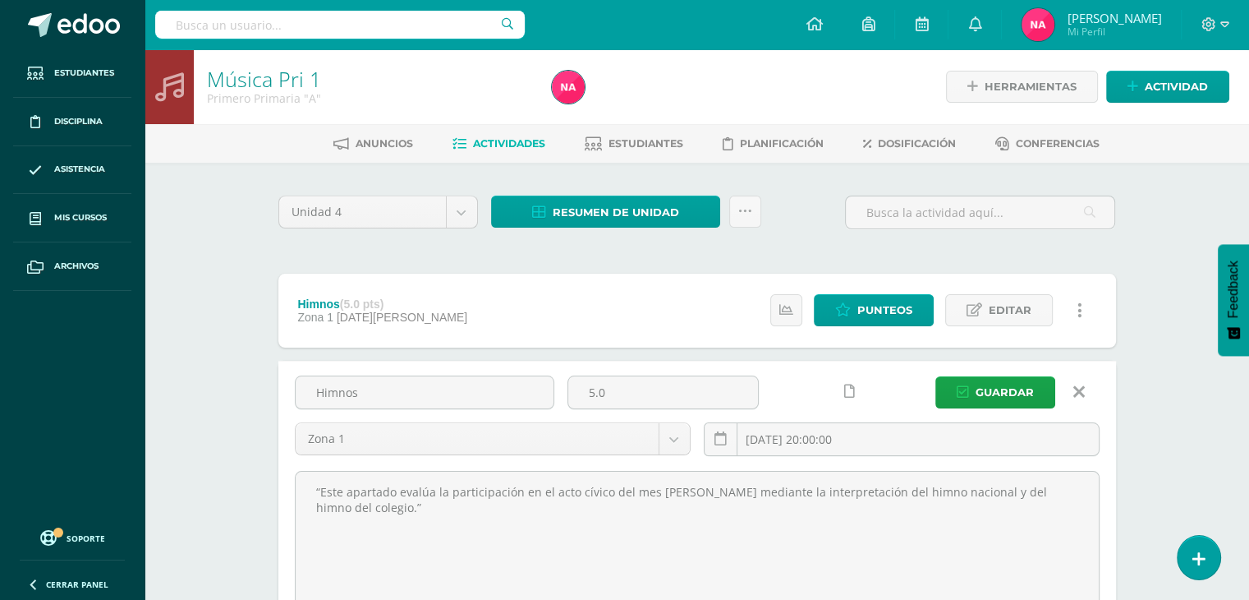
drag, startPoint x: 409, startPoint y: 393, endPoint x: 244, endPoint y: 418, distance: 166.9
click at [244, 418] on div "Música Pri 1 Primero Primaria "A" Herramientas Detalle de asistencias Actividad…" at bounding box center [697, 413] width 1105 height 729
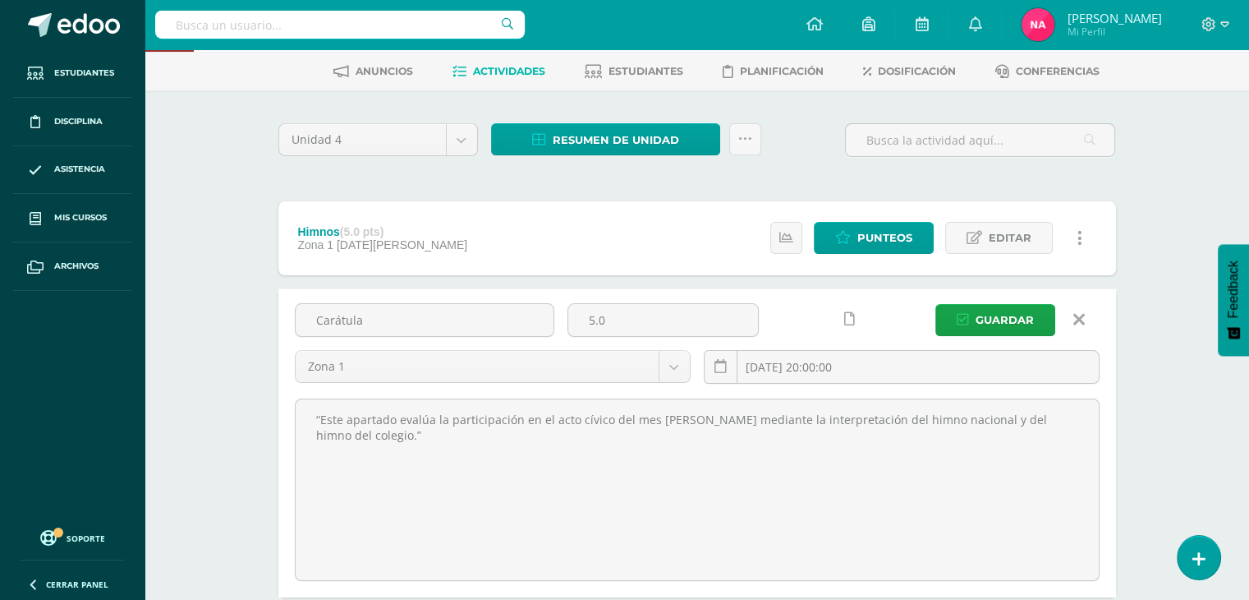
scroll to position [72, 0]
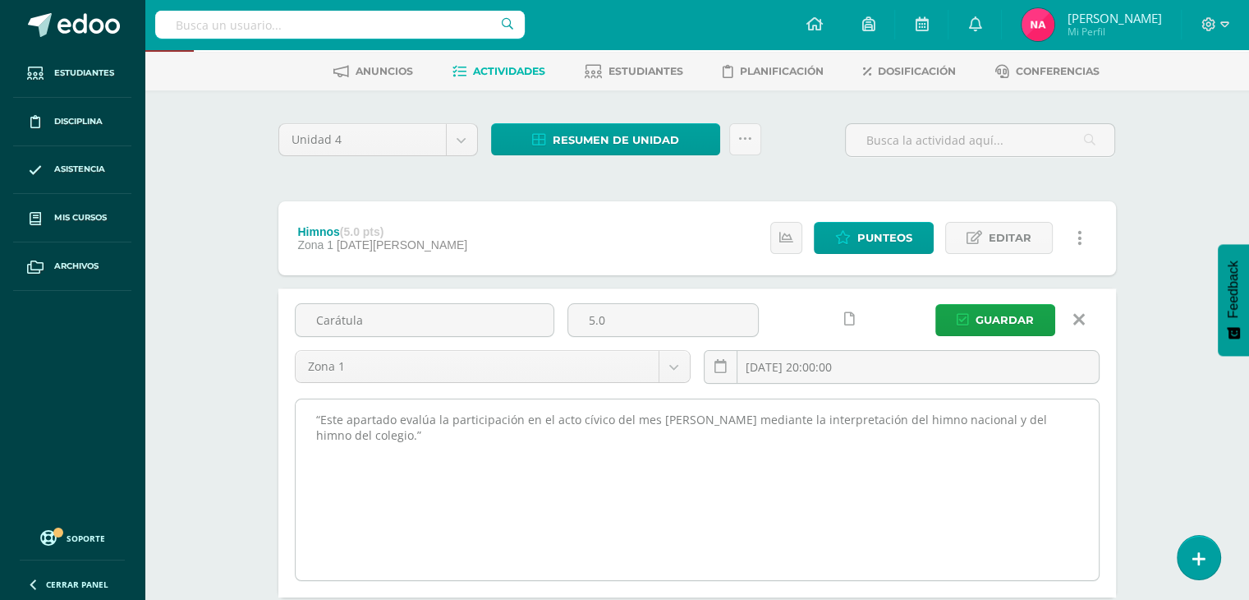
type input "Carátula"
drag, startPoint x: 385, startPoint y: 442, endPoint x: 301, endPoint y: 398, distance: 94.4
click at [301, 399] on textarea "“Este apartado evalúa la participación en el acto cívico del mes [PERSON_NAME] …" at bounding box center [697, 489] width 803 height 181
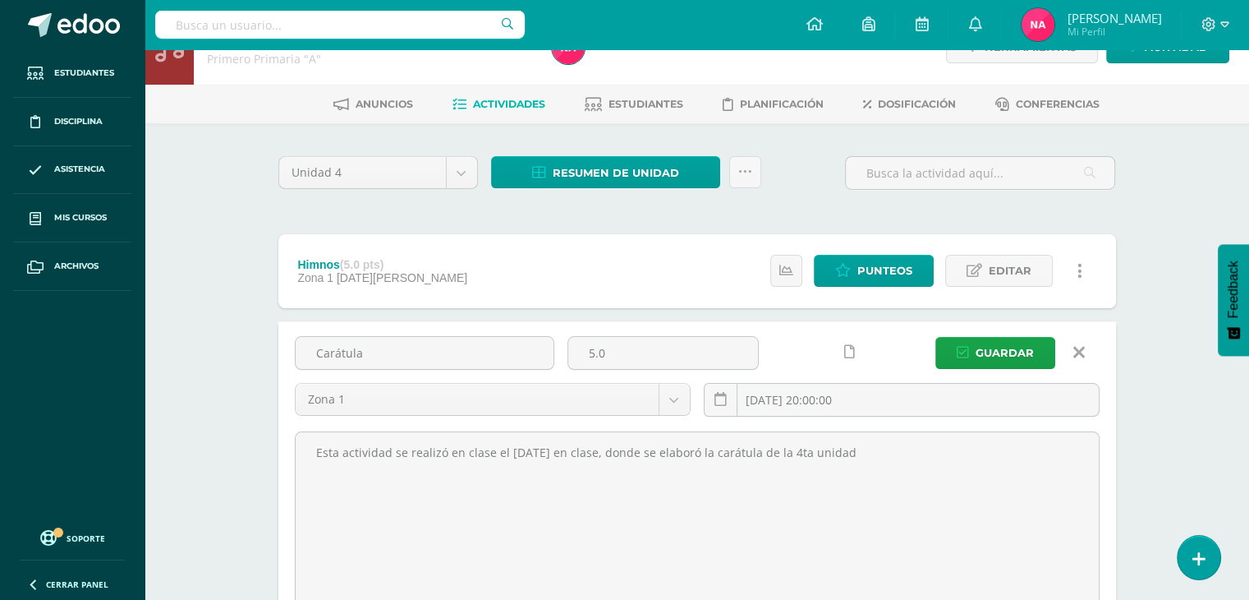
scroll to position [102, 0]
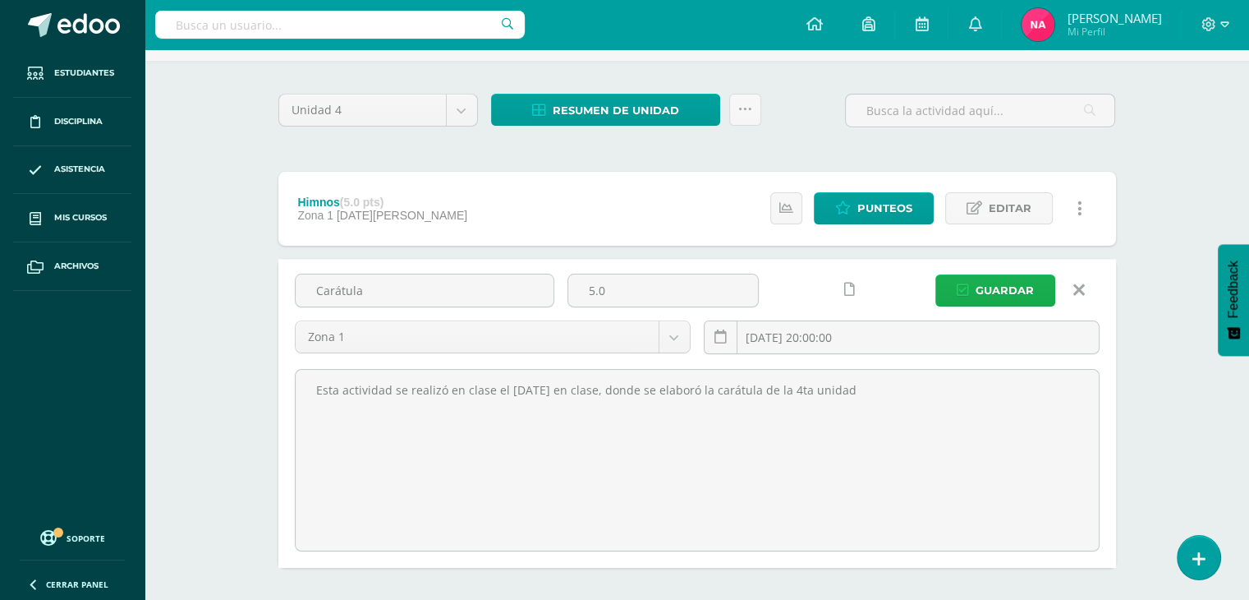
type textarea "Esta actividad se realizó en clase el [DATE] en clase, donde se elaboró la cará…"
click at [1034, 286] on span "Guardar" at bounding box center [1005, 290] width 58 height 30
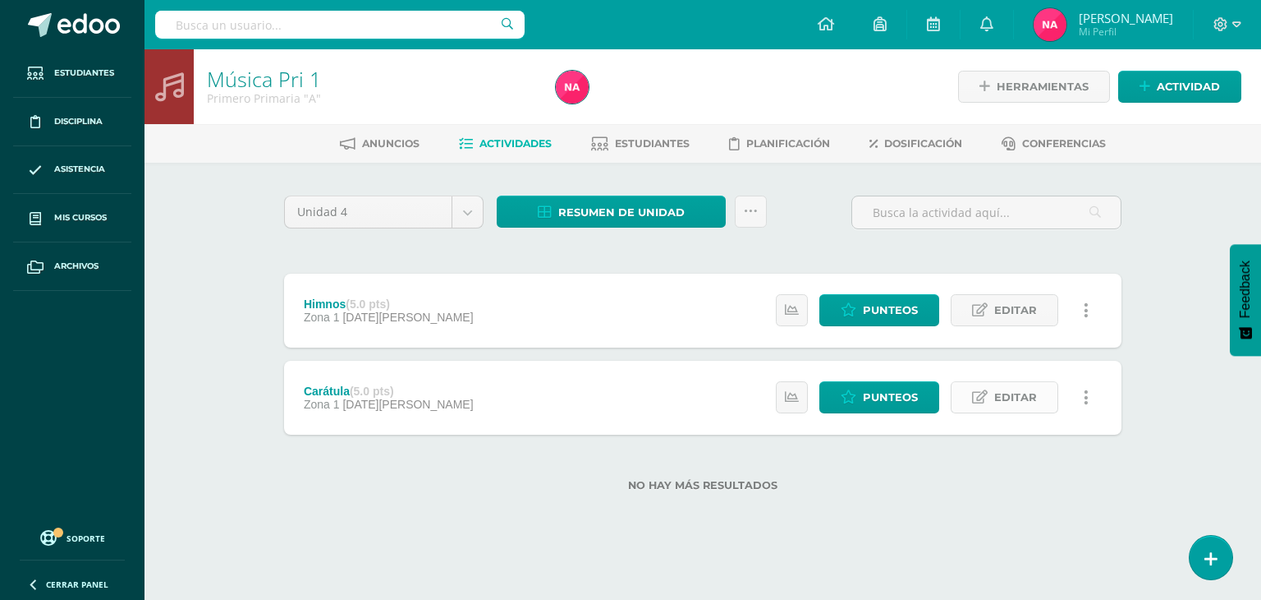
click at [1015, 388] on span "Editar" at bounding box center [1016, 397] width 43 height 30
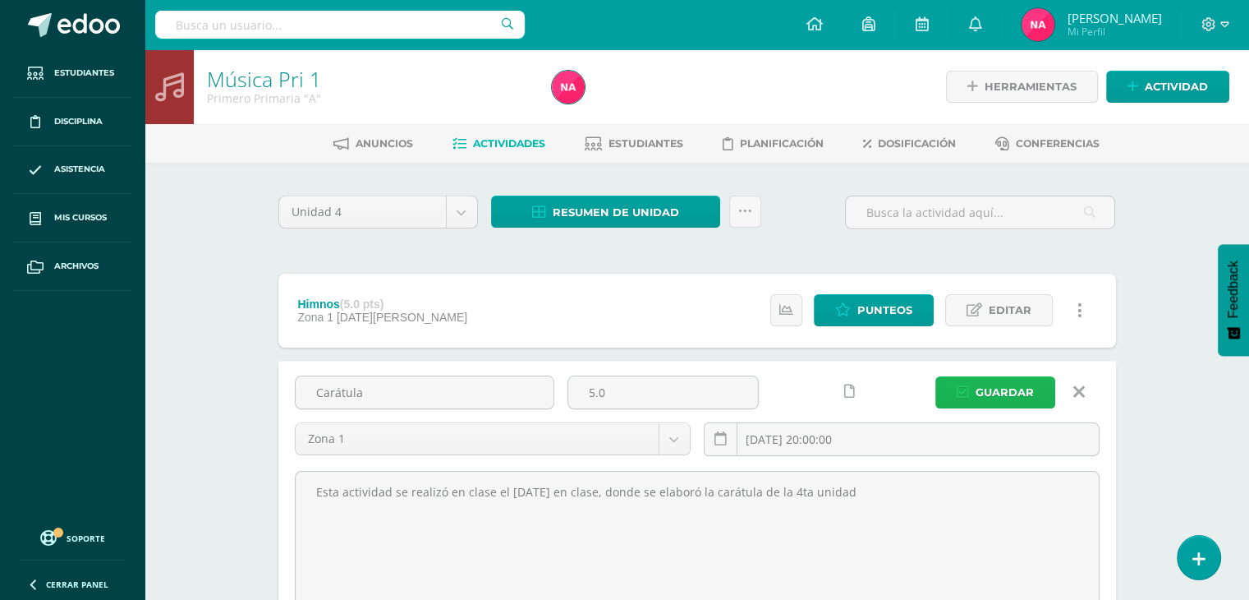
click at [997, 393] on span "Guardar" at bounding box center [1005, 392] width 58 height 30
click at [716, 313] on div "Himnos (5.0 pts) Zona 1 [DATE][PERSON_NAME] Estatus de Actividad: 6 Estudiantes…" at bounding box center [697, 310] width 838 height 74
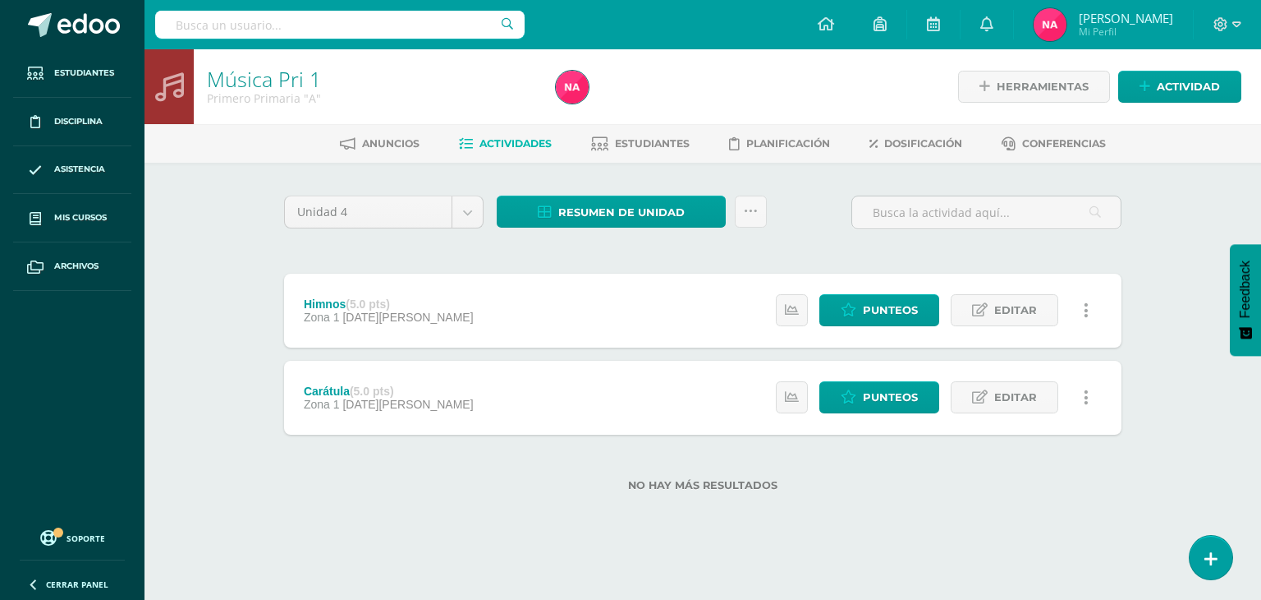
click at [683, 320] on div "Himnos (5.0 pts) Zona 1 12 de Agosto Estatus de Actividad: 6 Estudiantes sin ca…" at bounding box center [703, 310] width 838 height 74
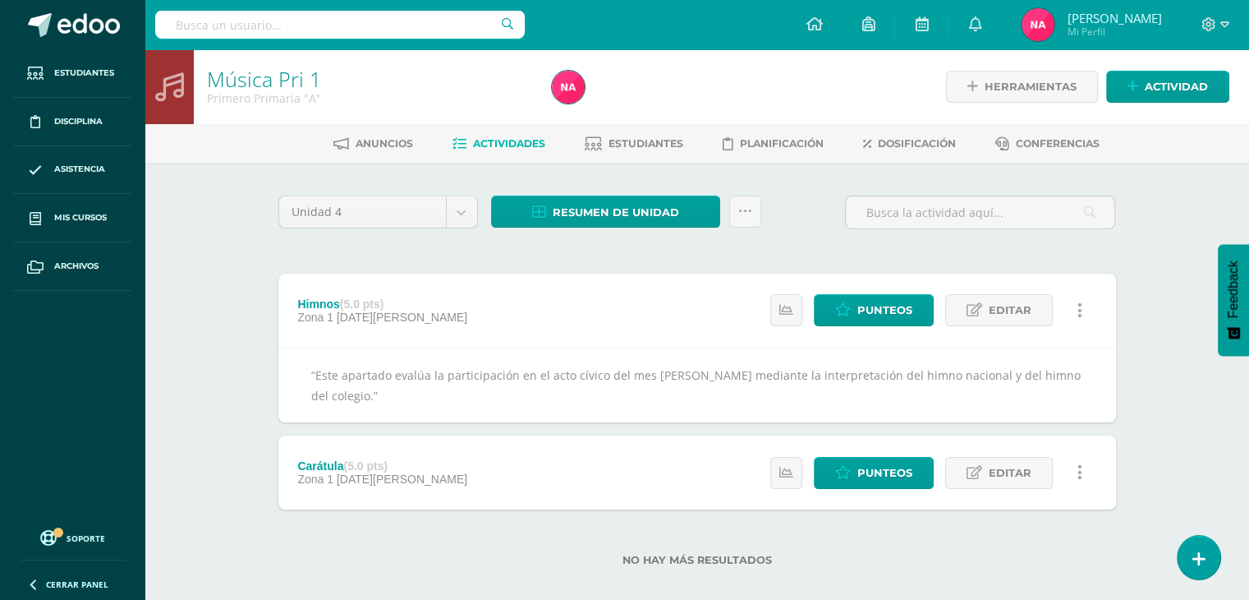
scroll to position [20, 0]
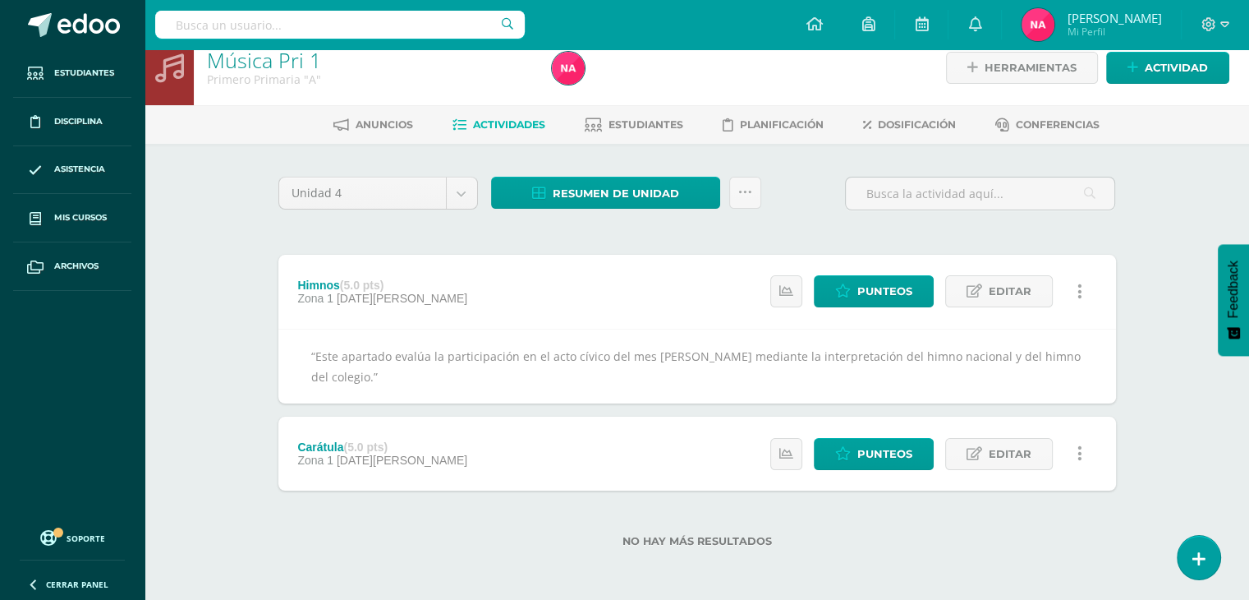
click at [592, 473] on div "Carátula (5.0 pts) Zona 1 12 de Agosto Estatus de Actividad: 6 Estudiantes sin …" at bounding box center [697, 453] width 838 height 74
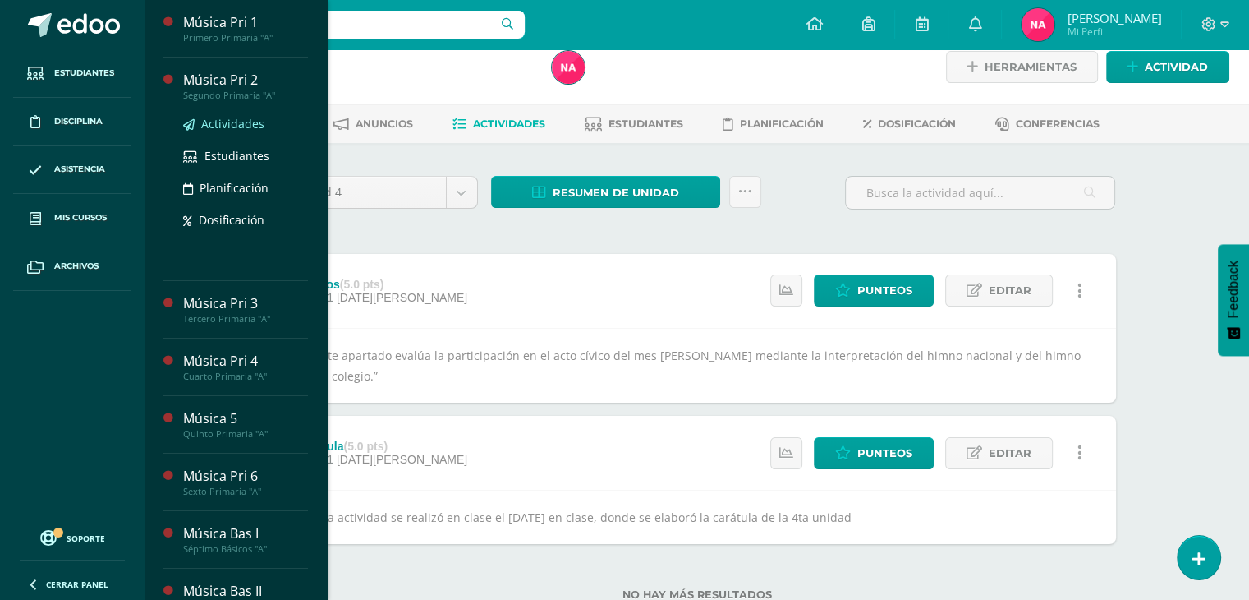
click at [240, 116] on span "Actividades" at bounding box center [232, 124] width 63 height 16
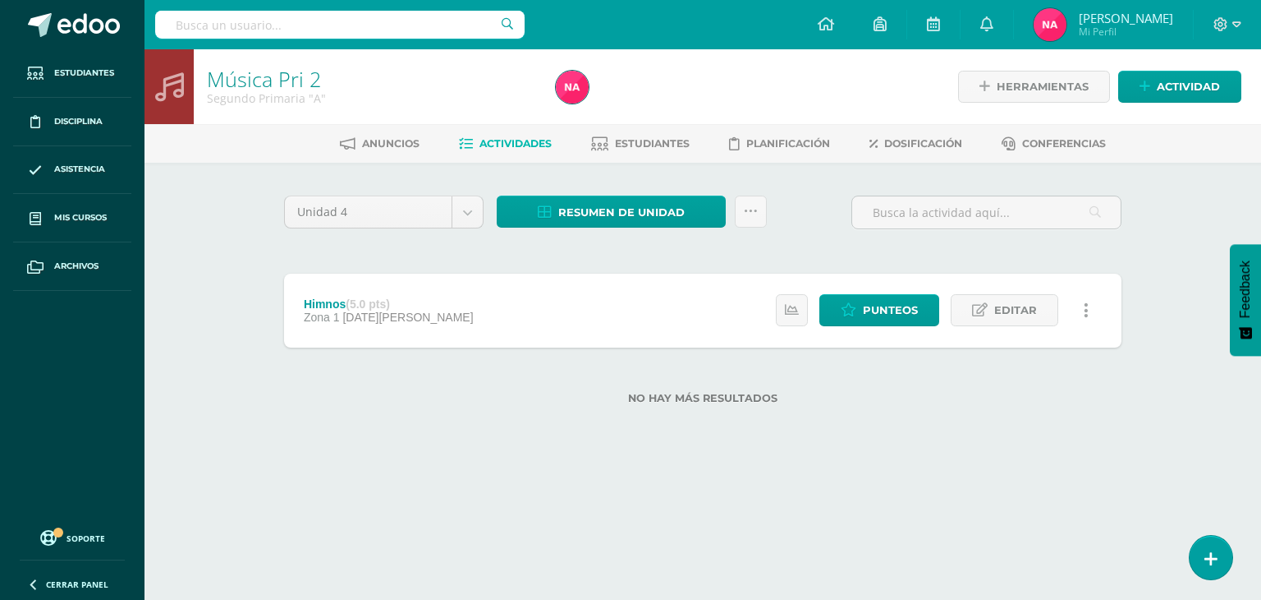
click at [641, 292] on div "Himnos (5.0 pts) Zona 1 [DATE][PERSON_NAME] Estatus de Actividad: 9 Estudiantes…" at bounding box center [703, 310] width 838 height 74
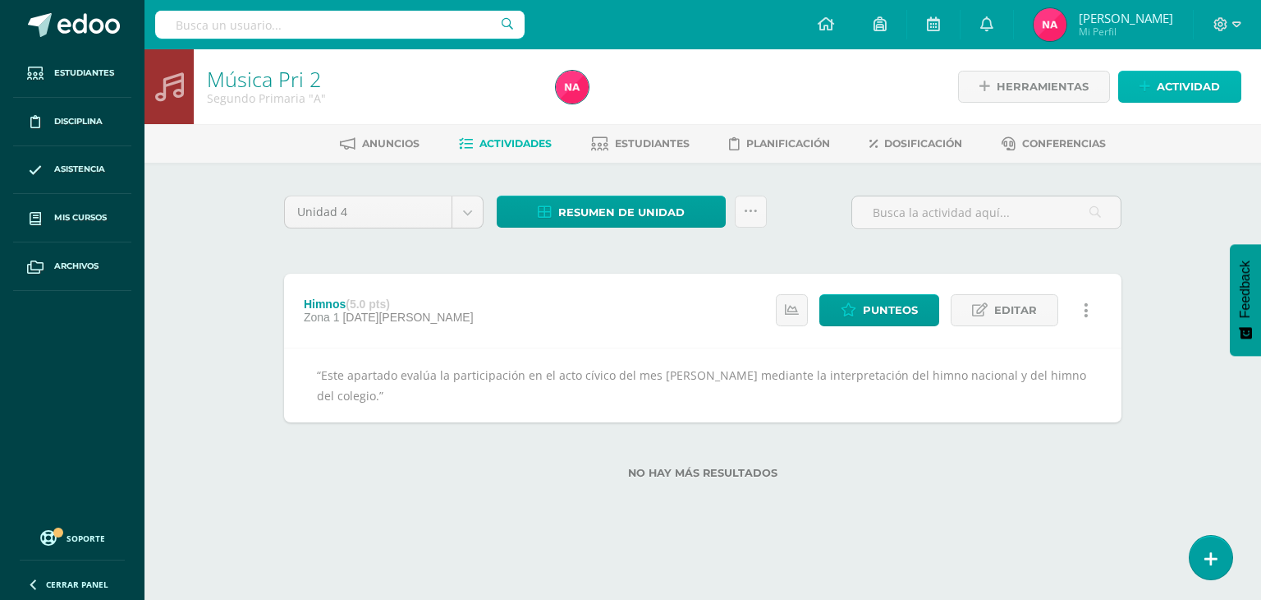
click at [1175, 90] on span "Actividad" at bounding box center [1188, 86] width 63 height 30
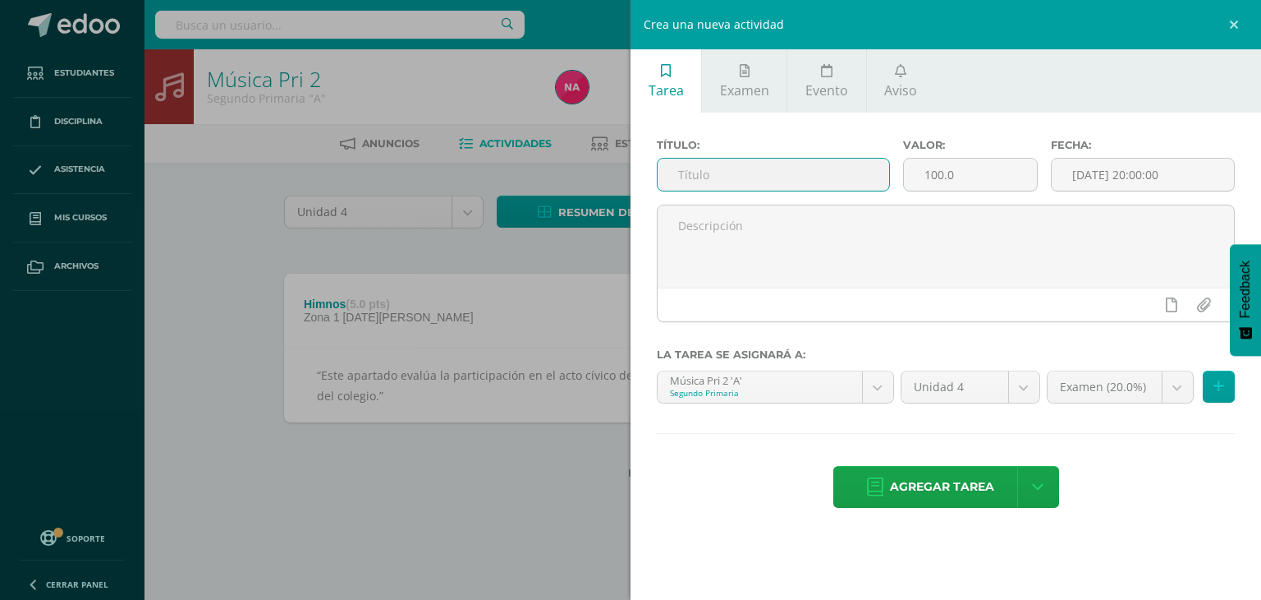
click at [756, 181] on input "text" at bounding box center [774, 175] width 232 height 32
type input "Carátula"
click at [949, 174] on input "100.0" at bounding box center [970, 175] width 133 height 32
type input "5.0"
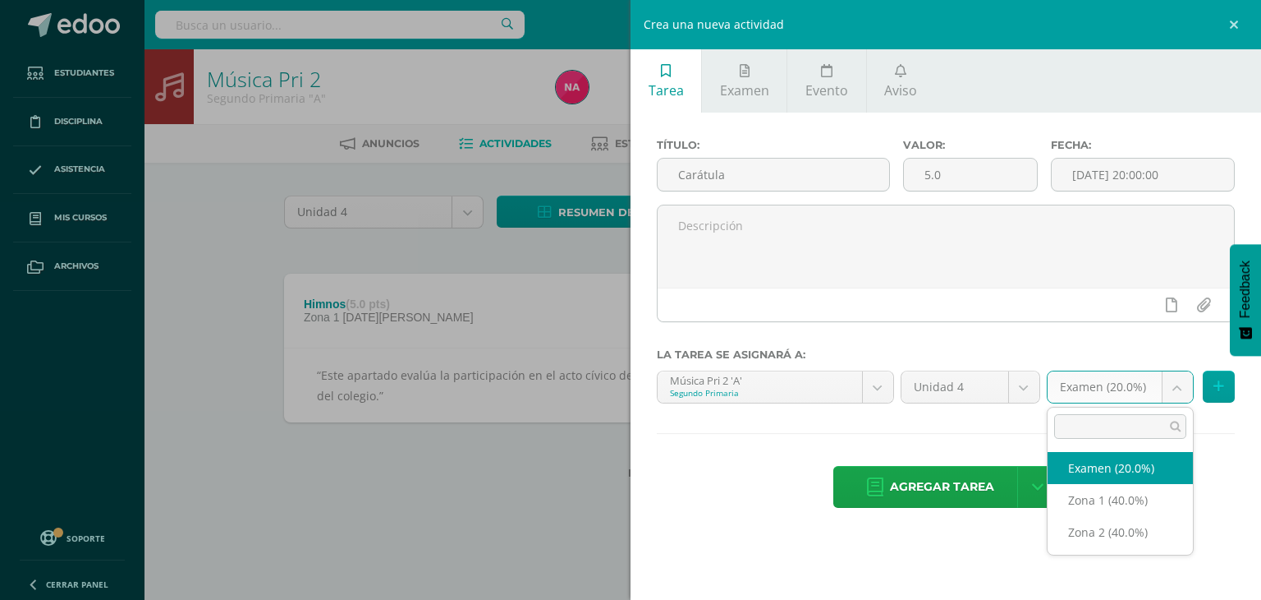
click at [1119, 376] on body "Estudiantes Disciplina Asistencia Mis cursos Archivos Soporte Ayuda Reportar un…" at bounding box center [630, 265] width 1261 height 531
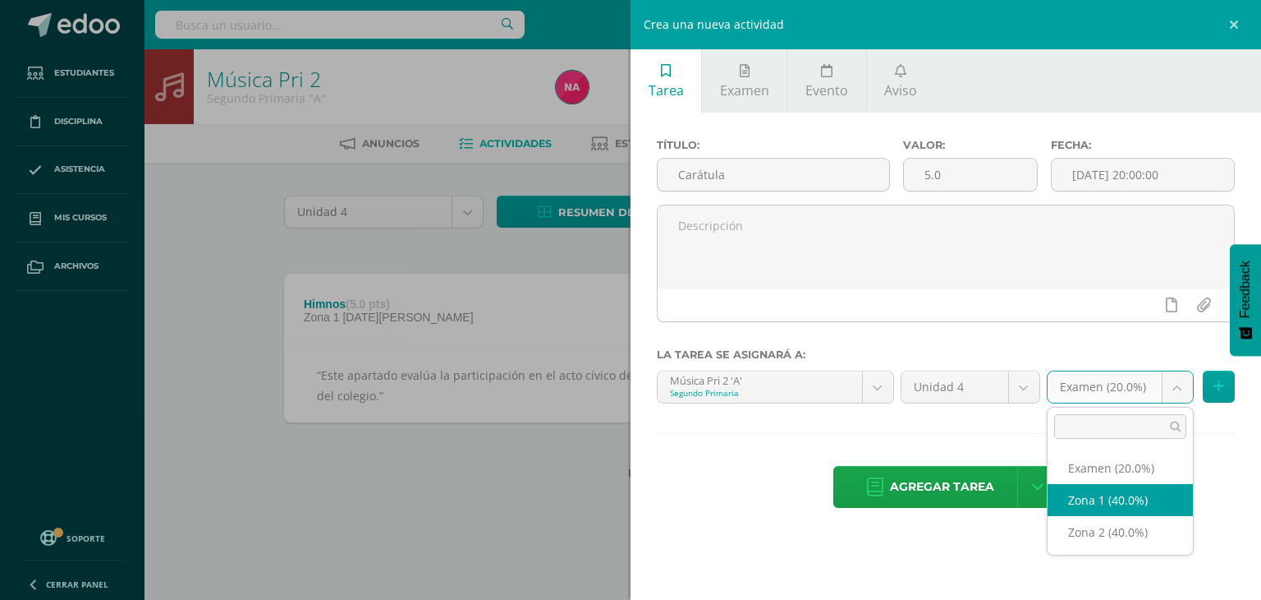
select select "29569"
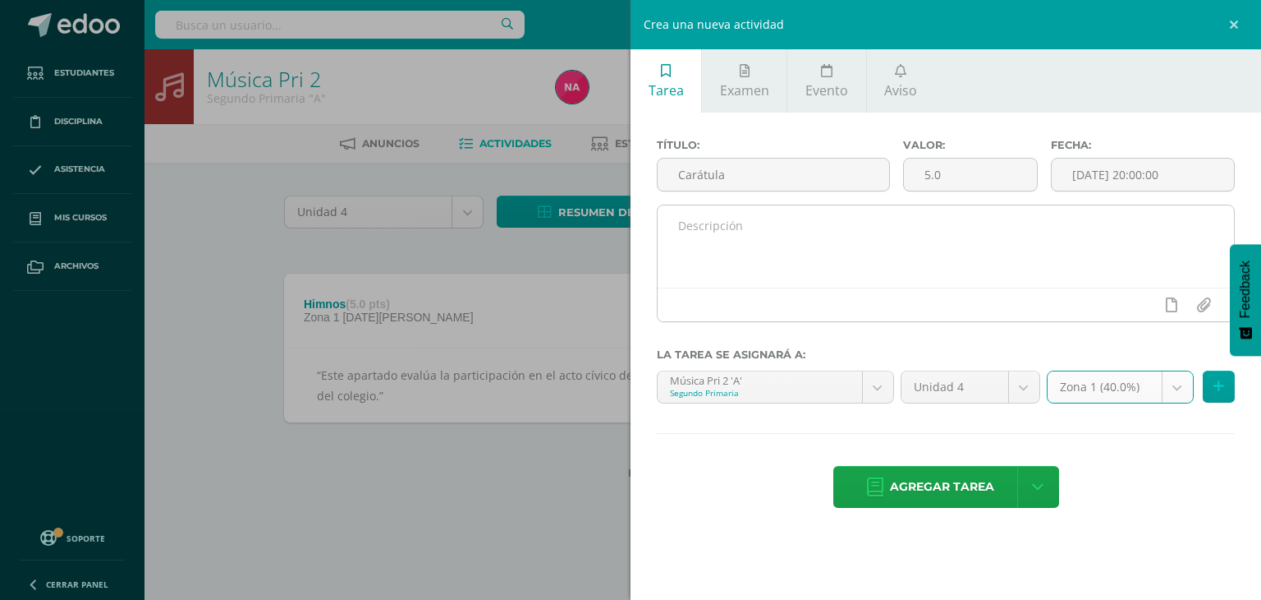
click at [840, 211] on textarea at bounding box center [946, 246] width 577 height 82
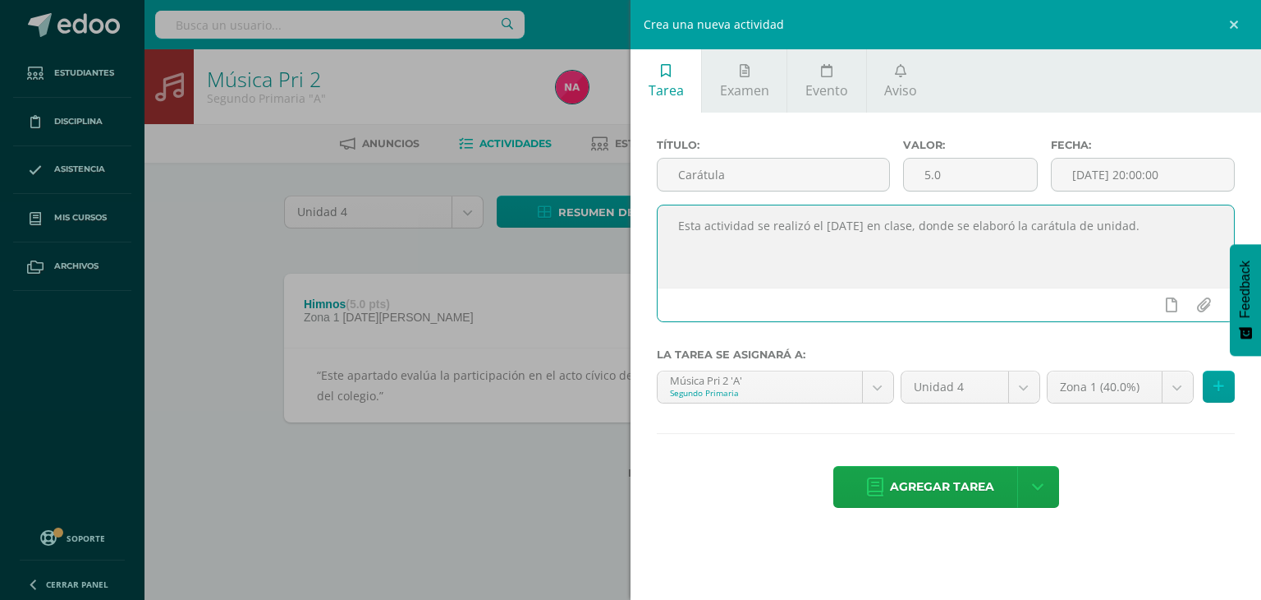
type textarea "Esta actividad se realizó el [DATE] en clase, donde se elaboró la carátula de u…"
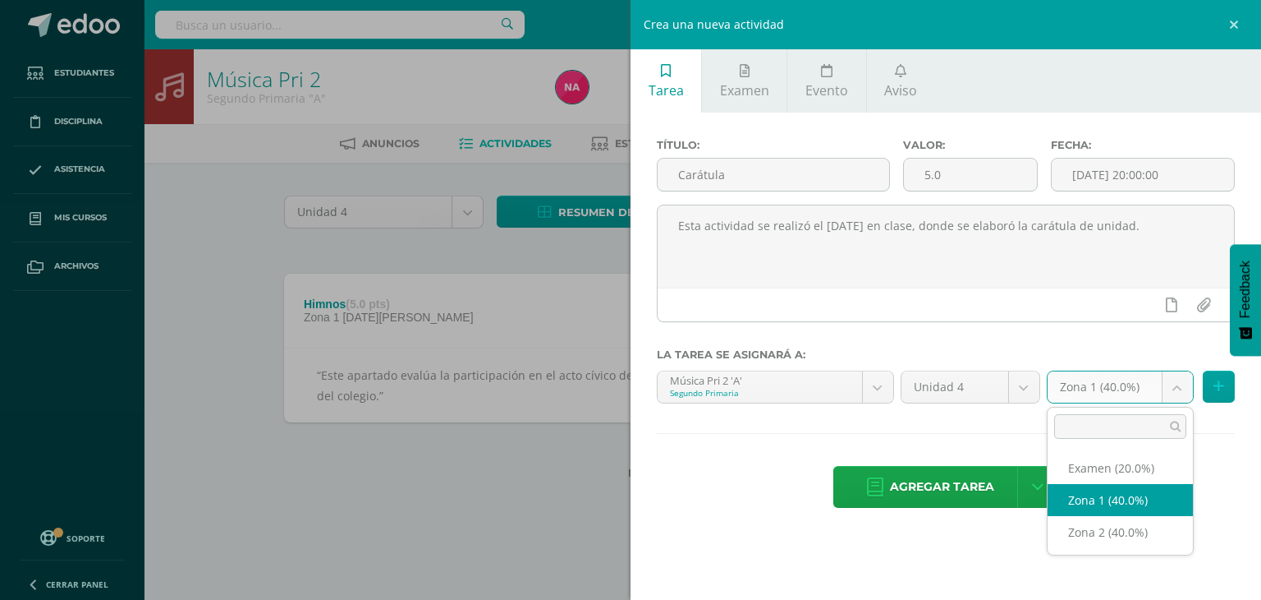
click at [1094, 378] on body "Estudiantes Disciplina Asistencia Mis cursos Archivos Soporte Ayuda Reportar un…" at bounding box center [630, 265] width 1261 height 531
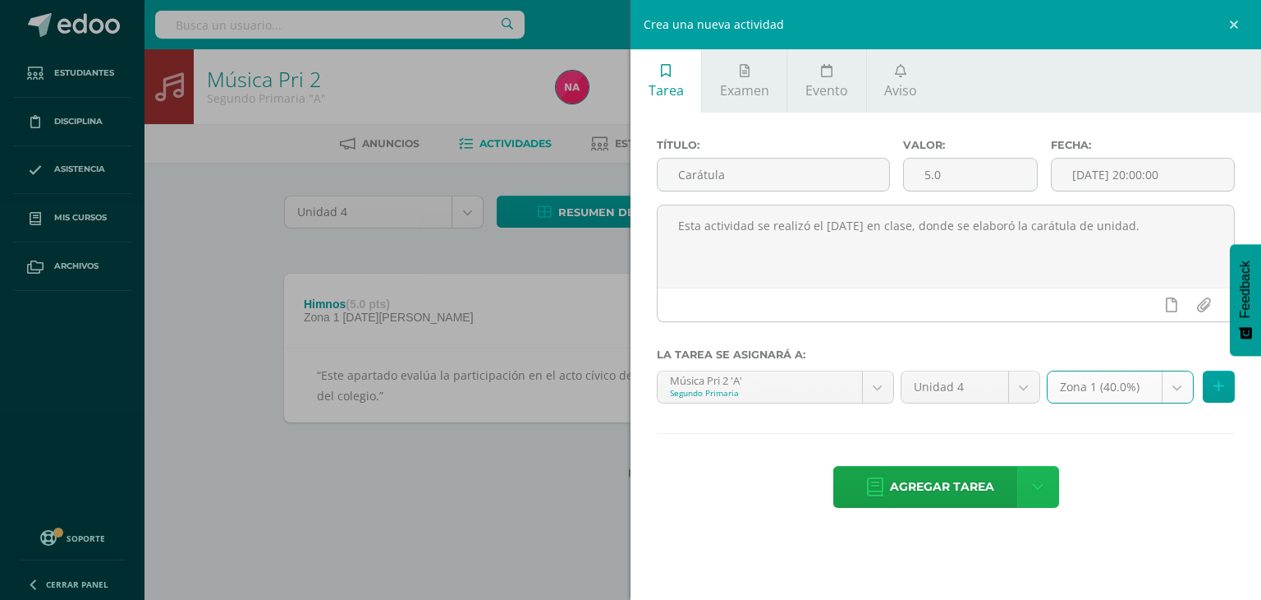
click at [1038, 484] on icon at bounding box center [1037, 487] width 11 height 18
click at [1069, 424] on link "Agregar tarea y ocultar" at bounding box center [1039, 425] width 178 height 25
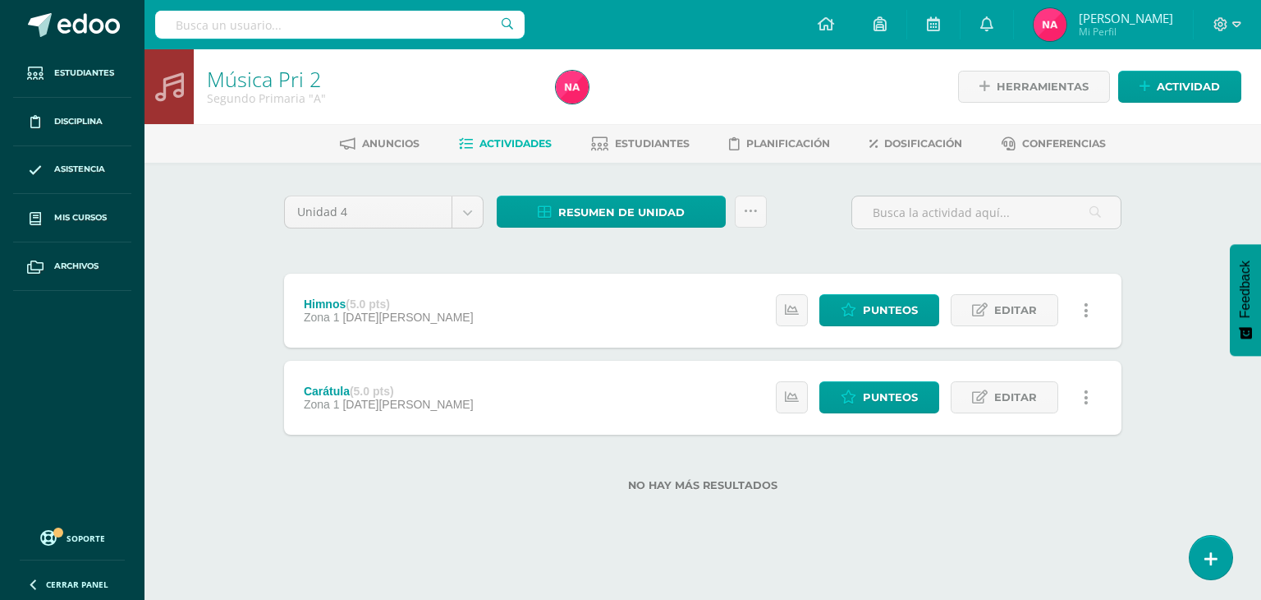
click at [1092, 307] on link at bounding box center [1086, 310] width 32 height 32
drag, startPoint x: 1201, startPoint y: 378, endPoint x: 1087, endPoint y: 402, distance: 116.6
click at [1087, 402] on div "Música Pri 2 Segundo Primaria "A" Herramientas Detalle de asistencias Actividad…" at bounding box center [703, 296] width 1117 height 494
click at [1087, 402] on link at bounding box center [1086, 397] width 32 height 32
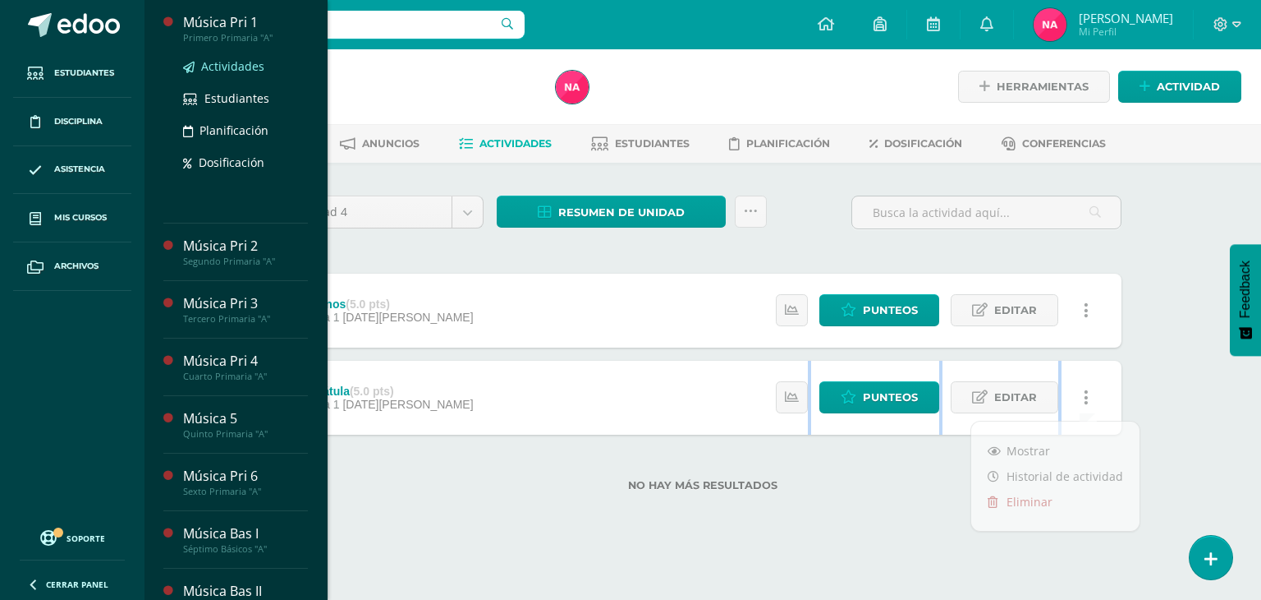
click at [236, 65] on span "Actividades" at bounding box center [232, 66] width 63 height 16
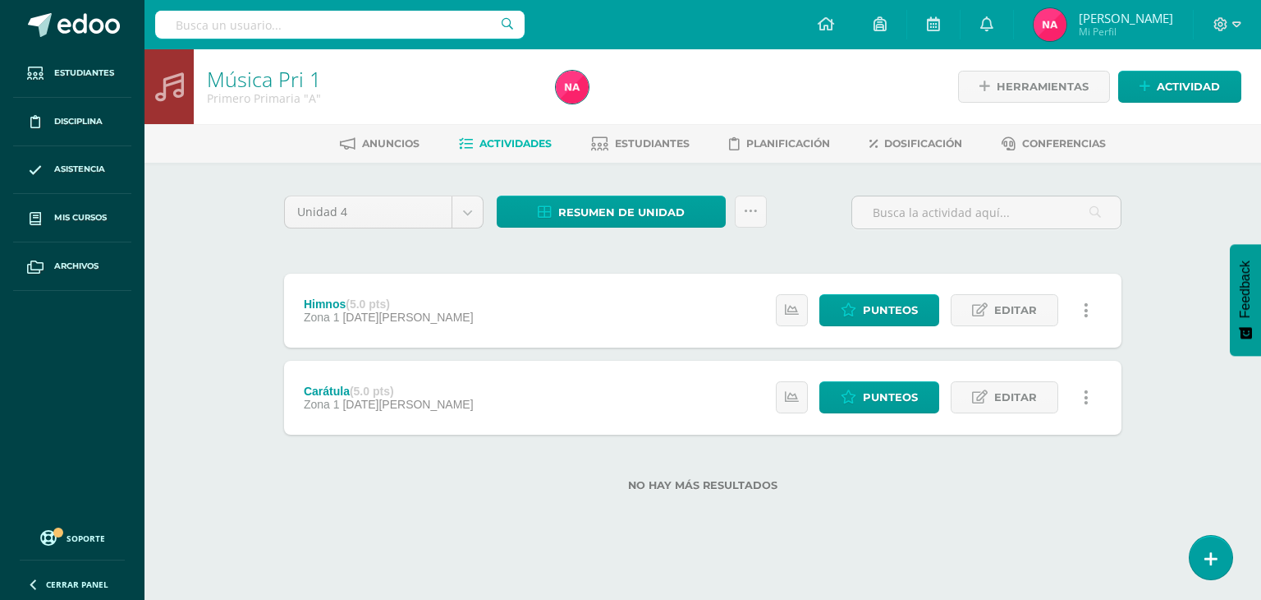
click at [1091, 402] on link at bounding box center [1086, 397] width 32 height 32
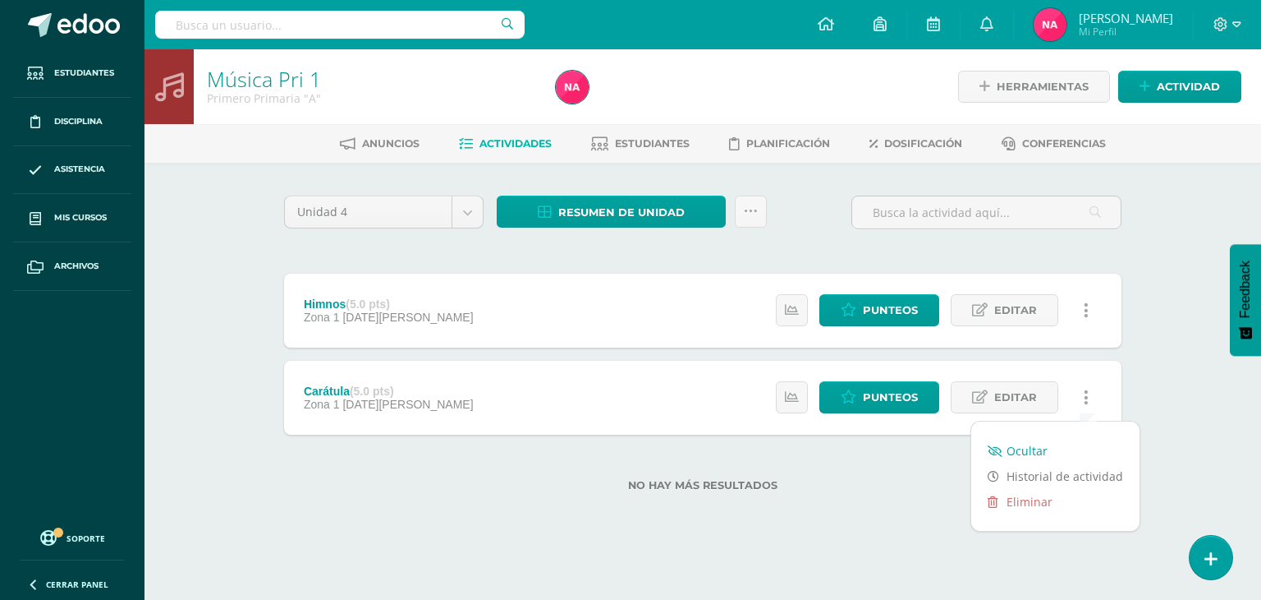
click at [1039, 441] on link "Ocultar" at bounding box center [1056, 450] width 168 height 25
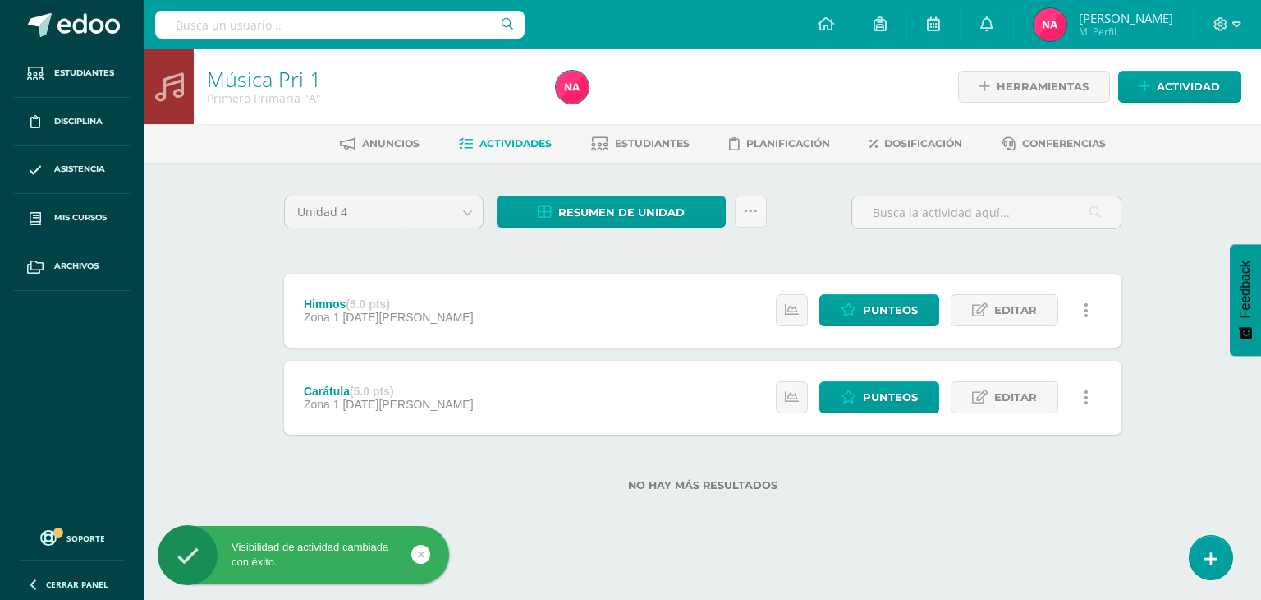
click at [1039, 441] on div "No hay más resultados" at bounding box center [703, 472] width 838 height 76
